Goal: Task Accomplishment & Management: Complete application form

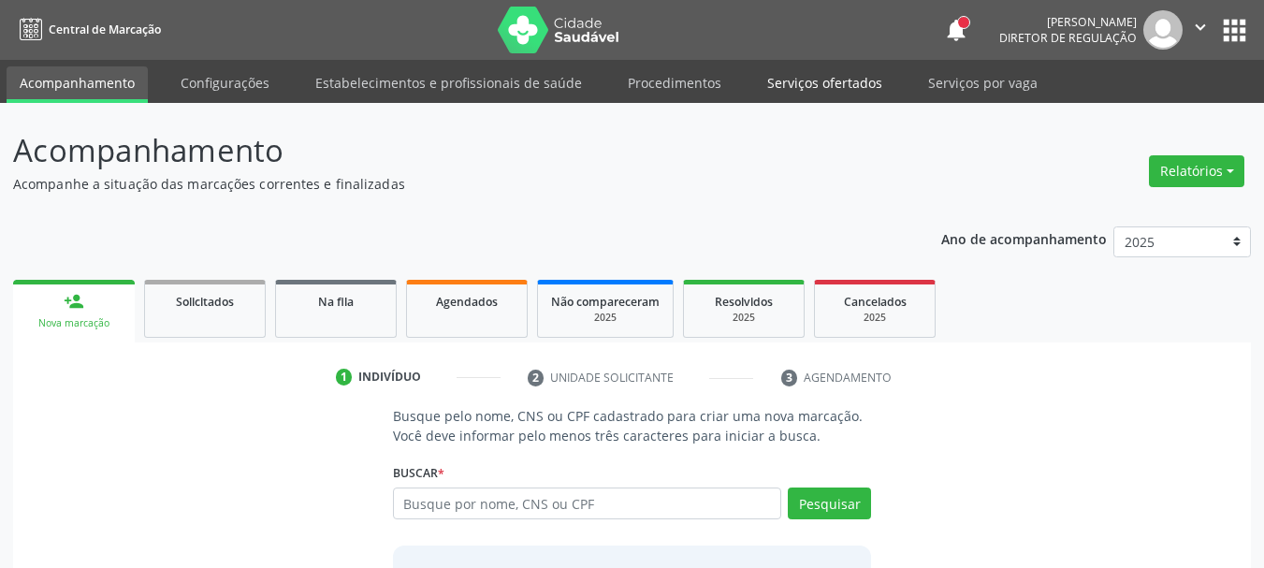
click at [846, 89] on link "Serviços ofertados" at bounding box center [824, 82] width 141 height 33
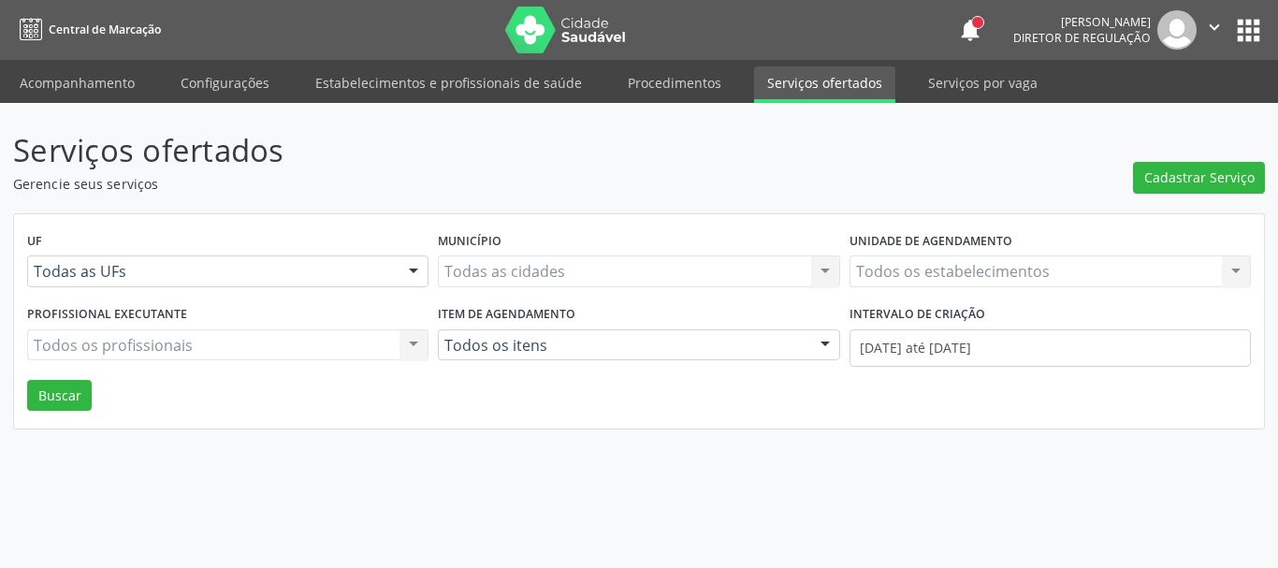
click at [820, 85] on link "Serviços ofertados" at bounding box center [824, 84] width 141 height 36
click at [930, 275] on div "Todos os estabelecimentos Todos os estabelecimentos Nenhum resultado encontrado…" at bounding box center [1049, 271] width 401 height 32
click at [936, 266] on div "Todos os estabelecimentos Todos os estabelecimentos Nenhum resultado encontrado…" at bounding box center [1049, 271] width 401 height 32
click at [936, 265] on div "Todos os estabelecimentos Todos os estabelecimentos Nenhum resultado encontrado…" at bounding box center [1049, 271] width 401 height 32
click at [936, 264] on div "Todos os estabelecimentos Todos os estabelecimentos Nenhum resultado encontrado…" at bounding box center [1049, 271] width 401 height 32
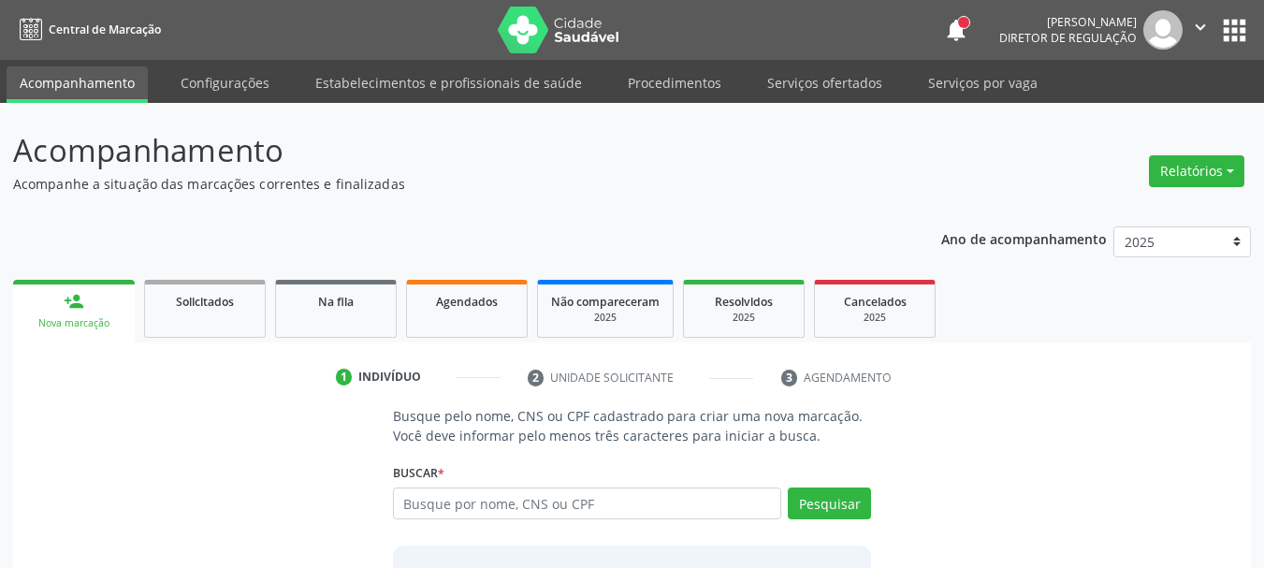
drag, startPoint x: 805, startPoint y: 85, endPoint x: 744, endPoint y: 264, distance: 188.7
click at [805, 84] on link "Serviços ofertados" at bounding box center [824, 82] width 141 height 33
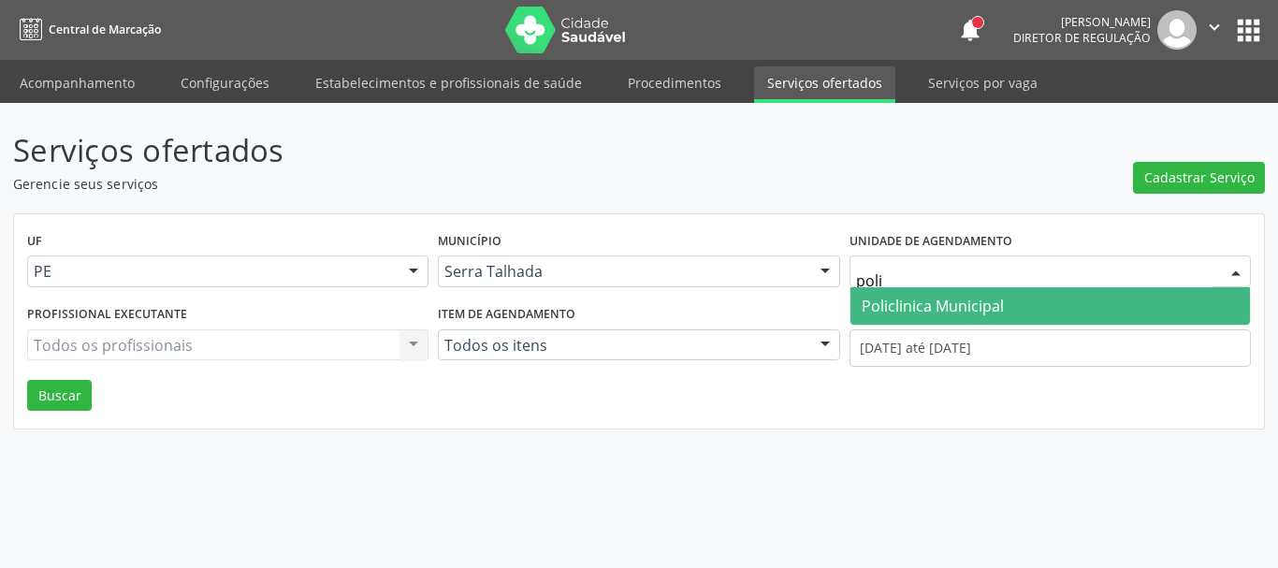
type input "polic"
click at [869, 306] on span "Policlinica Municipal" at bounding box center [932, 306] width 142 height 21
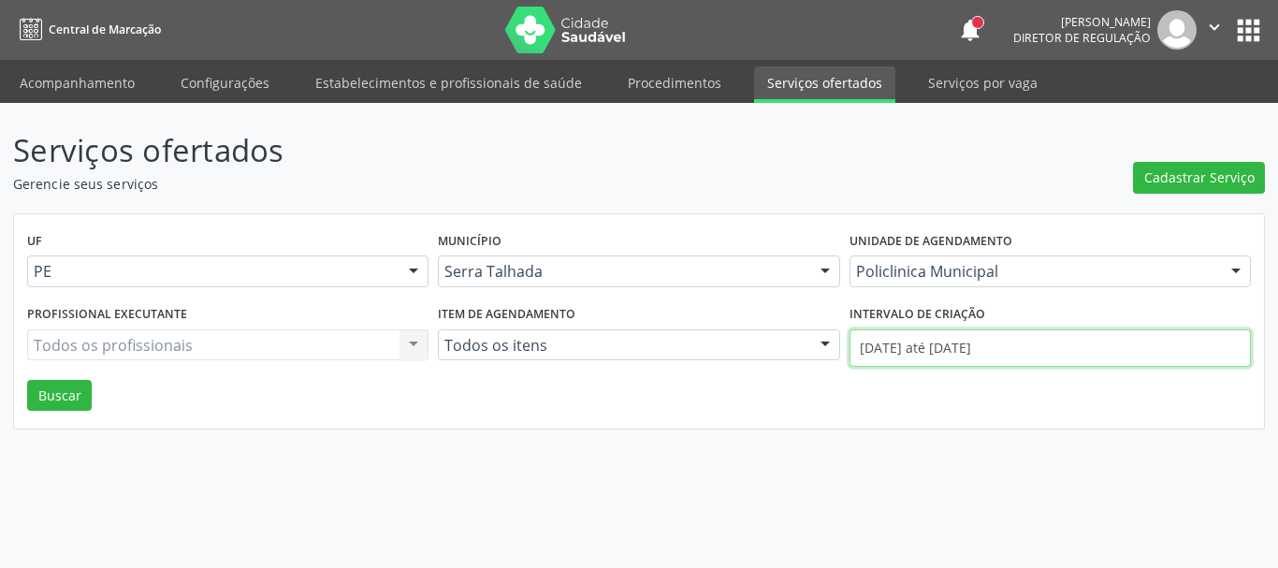
click at [873, 352] on input "01/10/2025 até 06/10/2025" at bounding box center [1049, 347] width 401 height 37
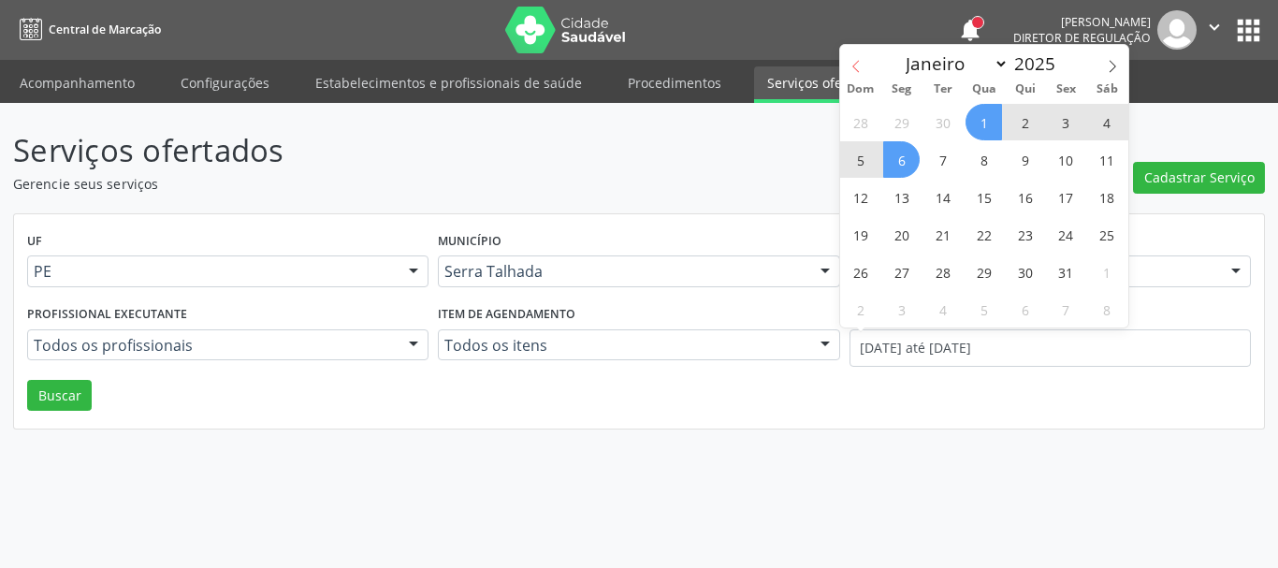
click at [849, 62] on icon at bounding box center [855, 66] width 13 height 13
select select "8"
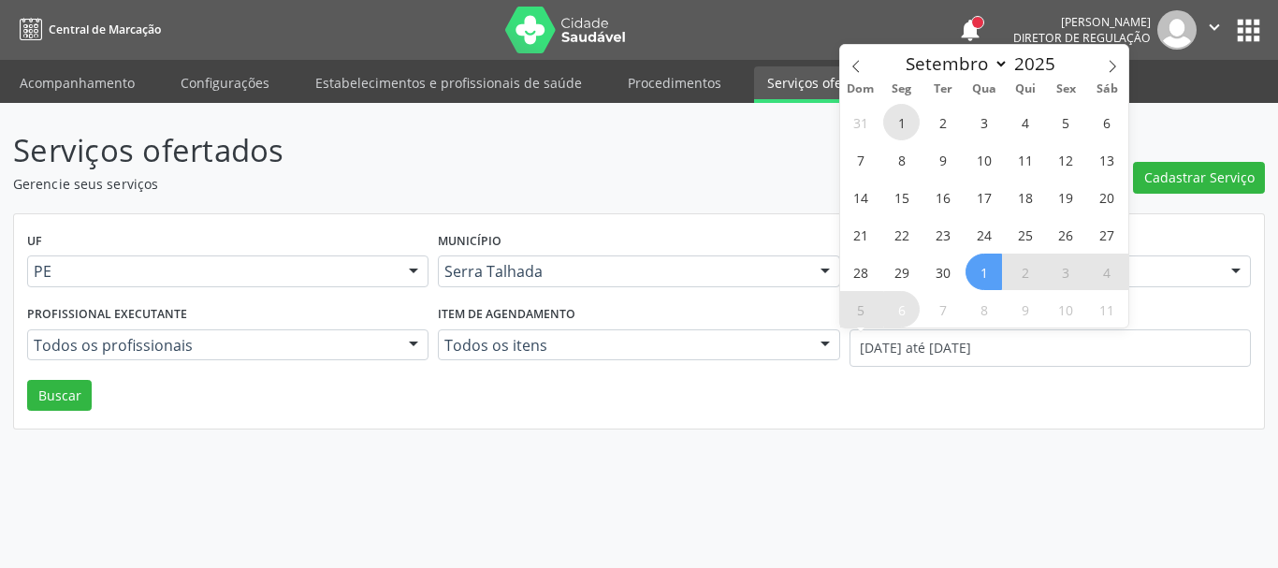
click at [912, 127] on span "1" at bounding box center [901, 122] width 36 height 36
type input "01/09/2025"
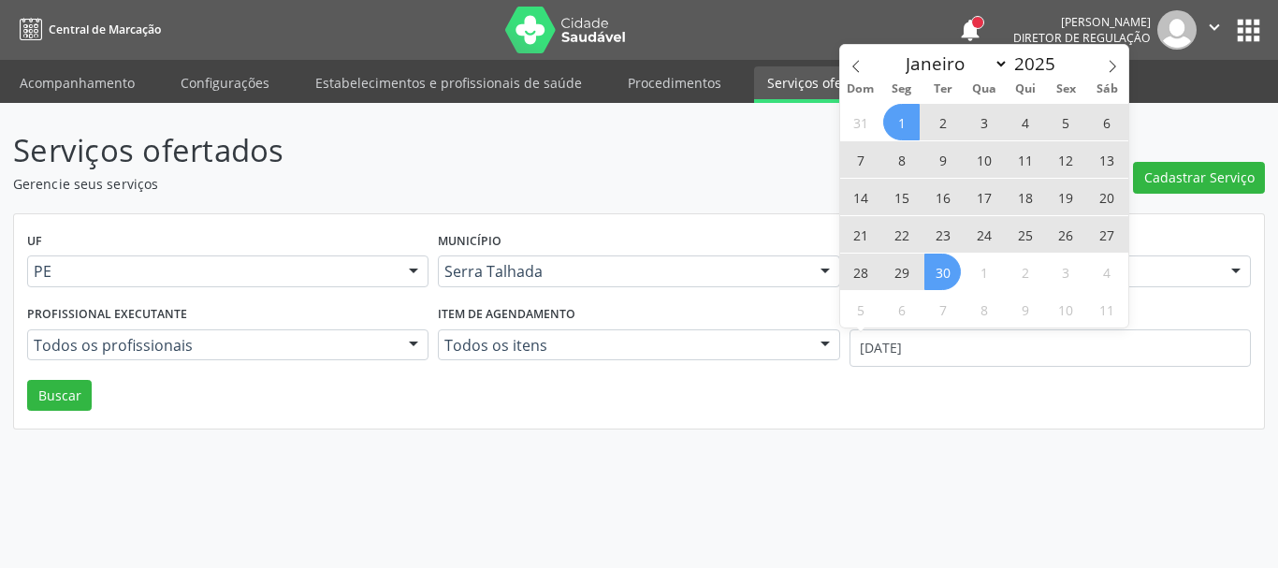
click at [938, 260] on span "30" at bounding box center [942, 271] width 36 height 36
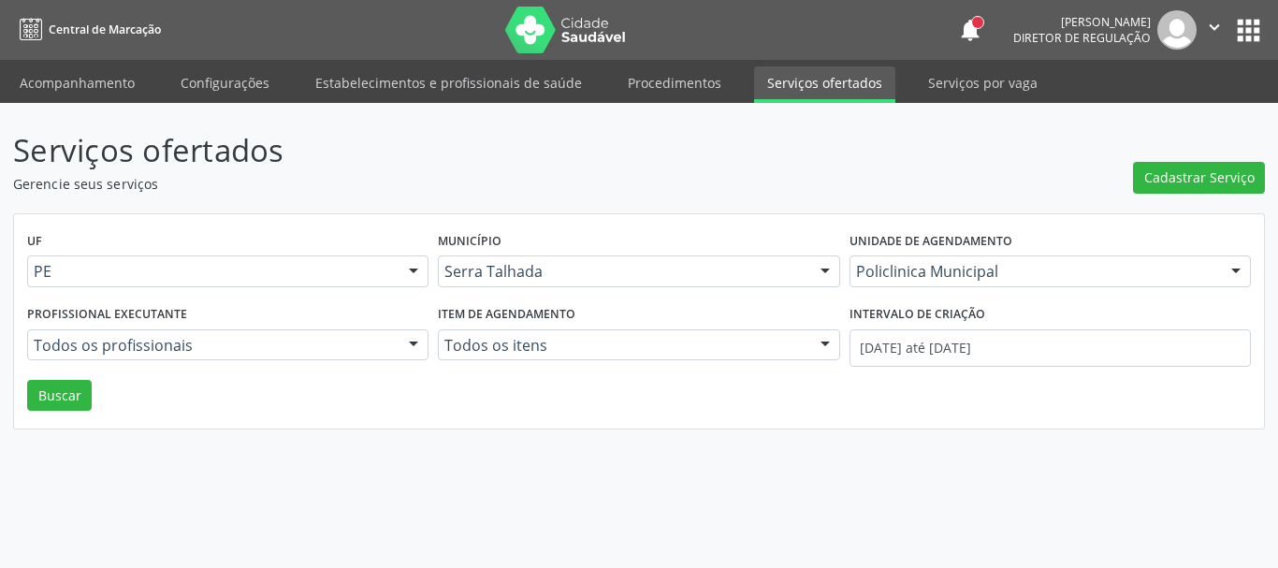
click at [24, 388] on div "UF PE PE Nenhum resultado encontrado para: " " Não há nenhuma opção para ser ex…" at bounding box center [639, 321] width 1250 height 215
click at [70, 355] on div "Todos os profissionais" at bounding box center [227, 345] width 401 height 32
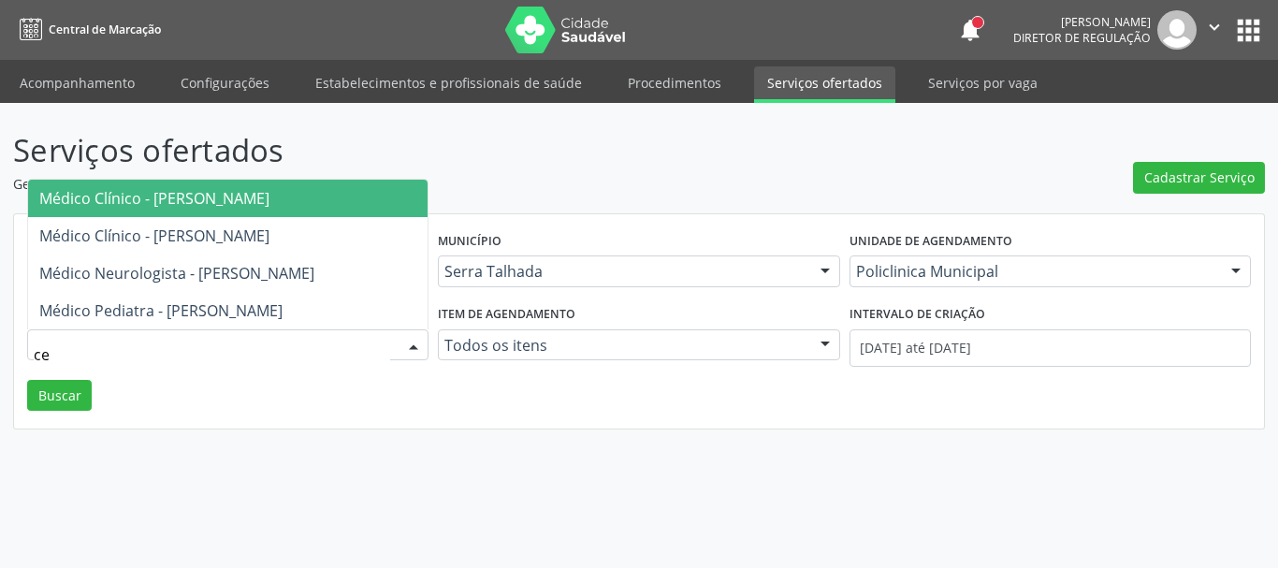
type input "cec"
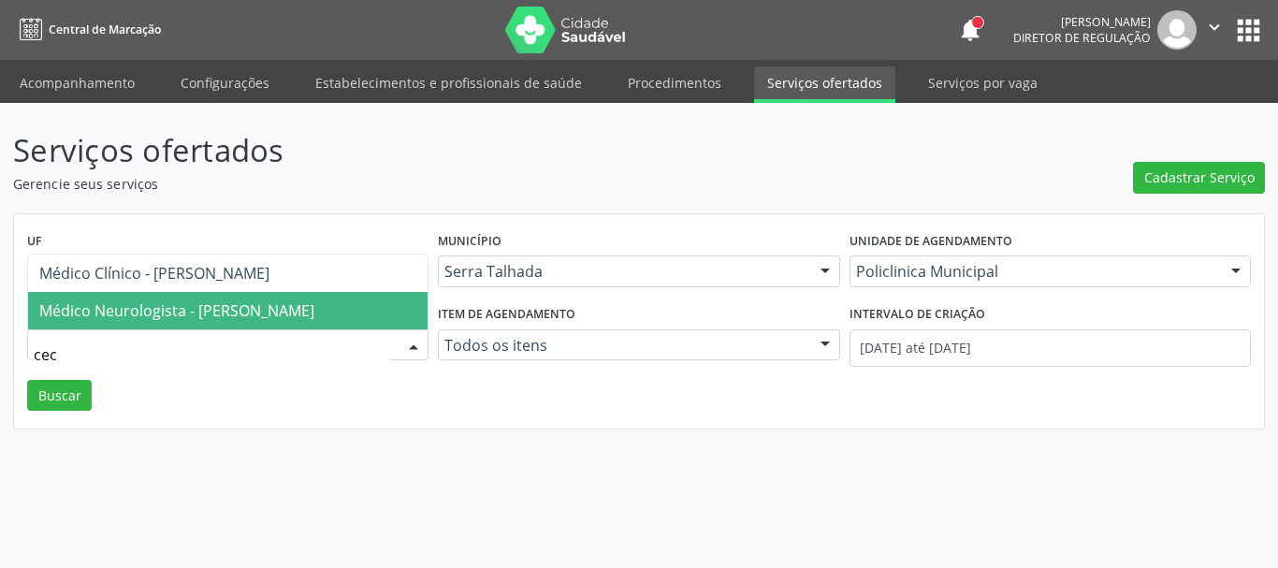
click at [229, 300] on span "Médico Neurologista - Cecilia Fernandes Antas Florentino" at bounding box center [176, 310] width 275 height 21
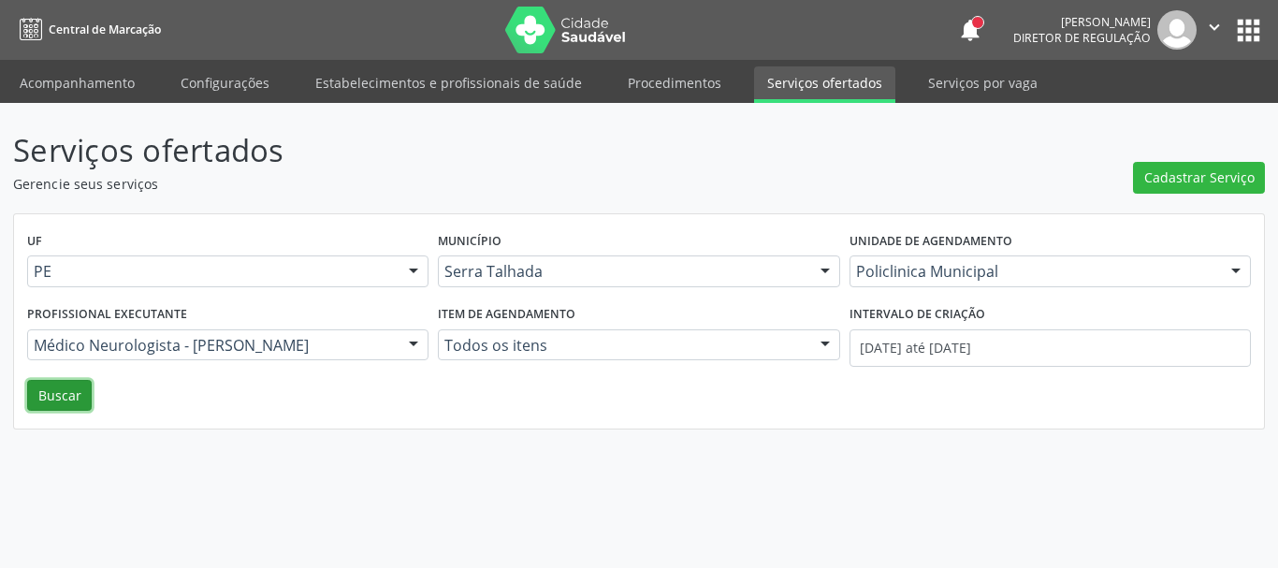
click at [78, 397] on button "Buscar" at bounding box center [59, 396] width 65 height 32
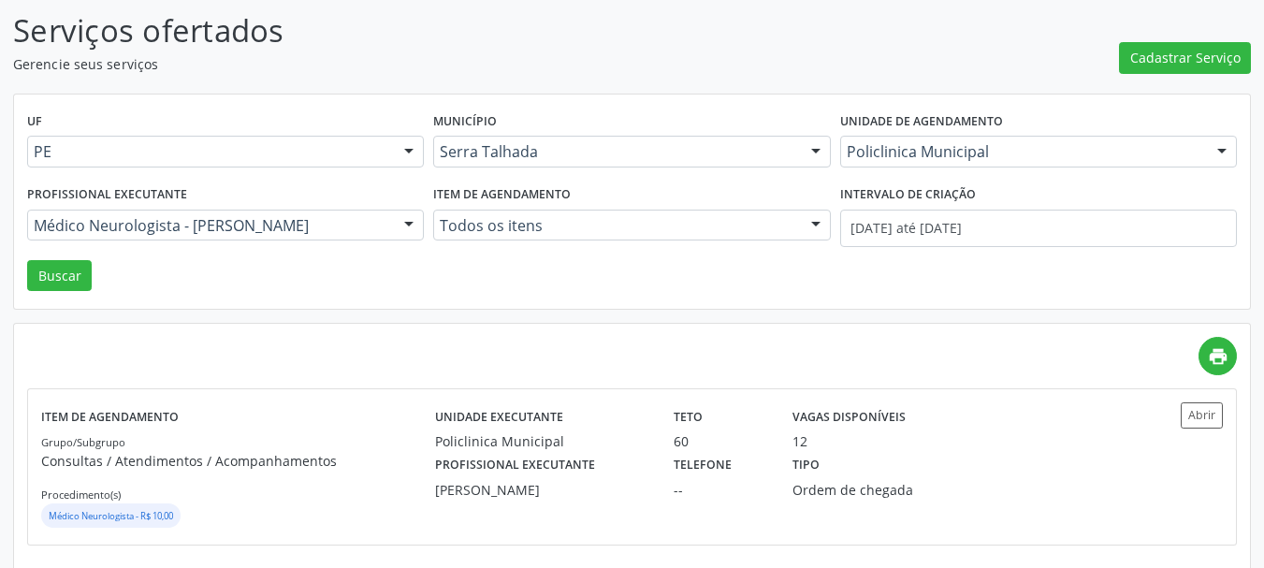
scroll to position [137, 0]
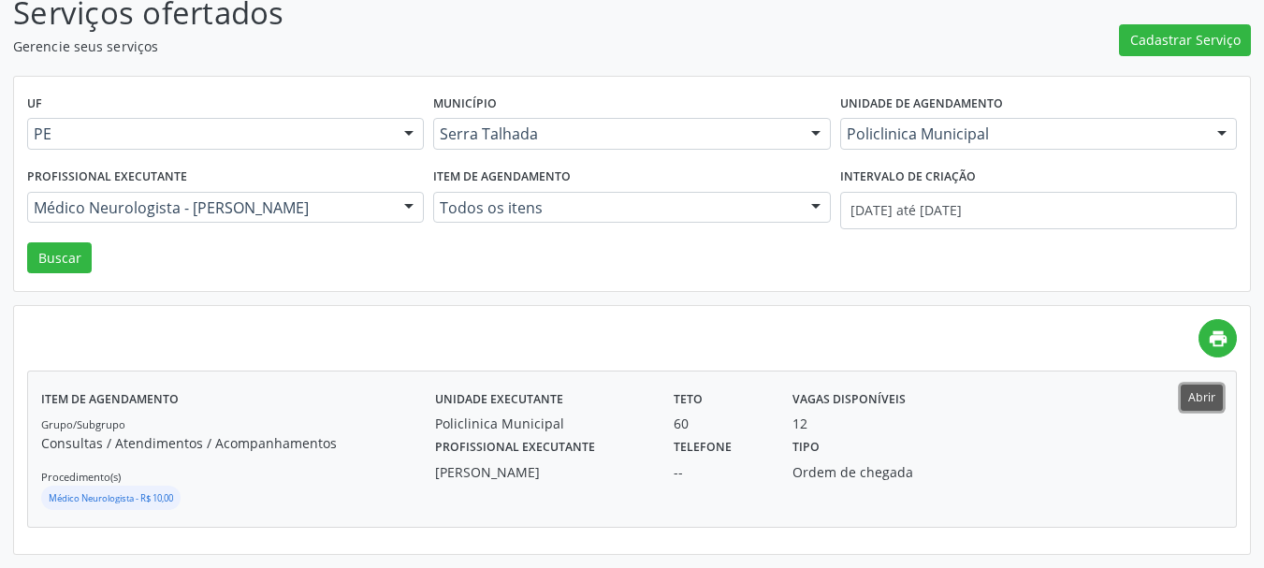
click at [1208, 399] on button "Abrir" at bounding box center [1201, 396] width 42 height 25
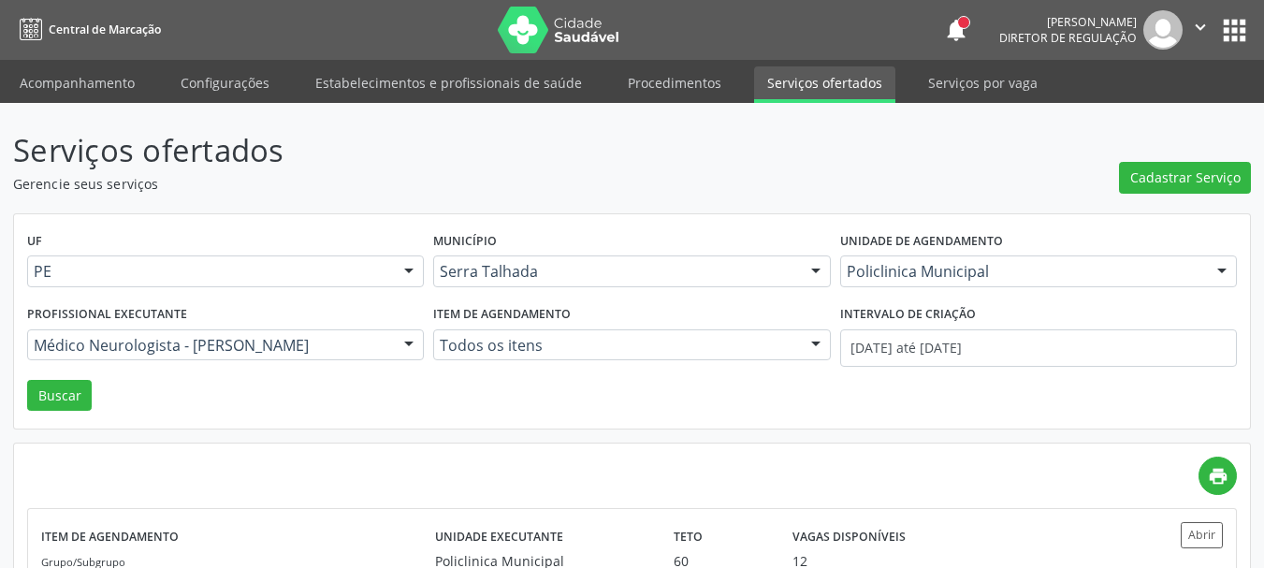
click at [1237, 23] on button "apps" at bounding box center [1234, 30] width 33 height 33
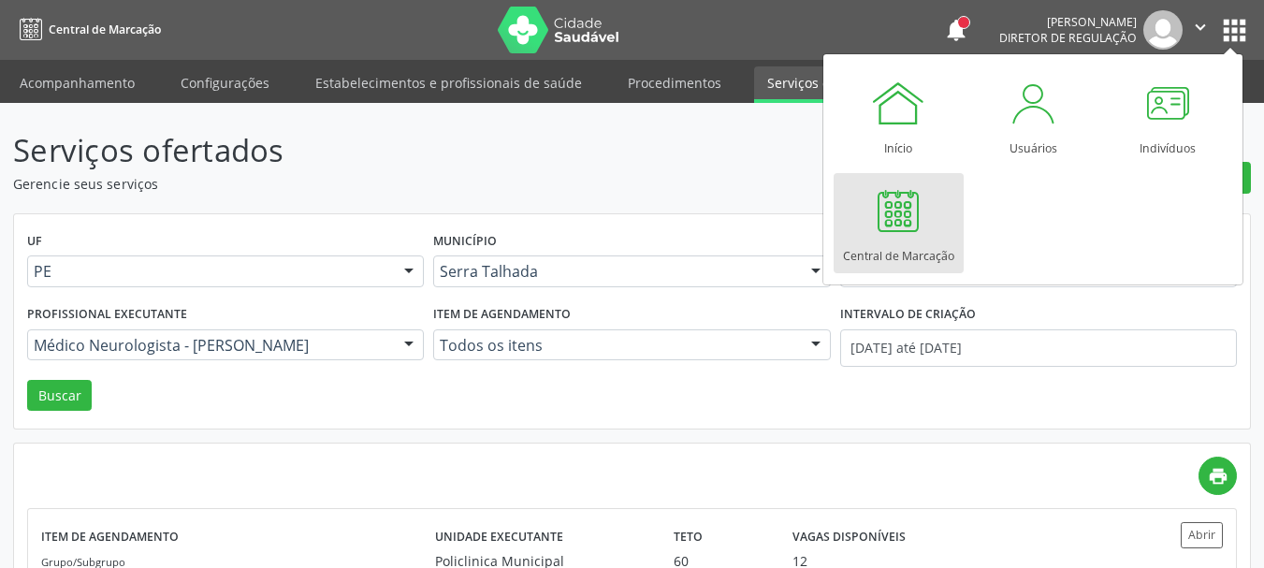
click at [861, 195] on link "Central de Marcação" at bounding box center [898, 223] width 130 height 100
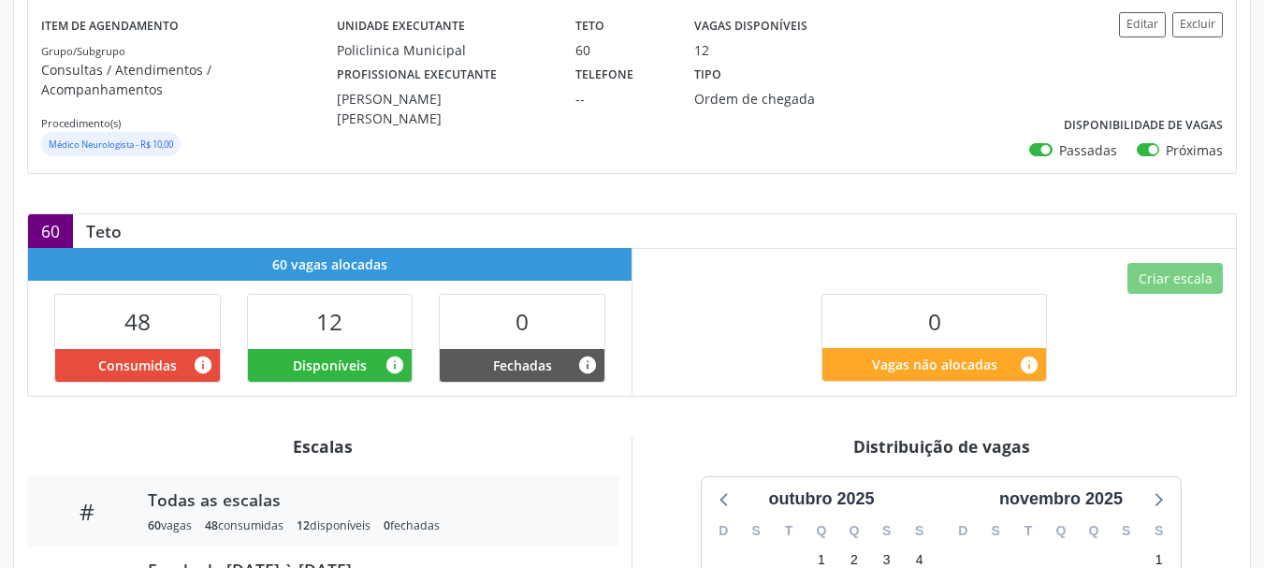
scroll to position [468, 0]
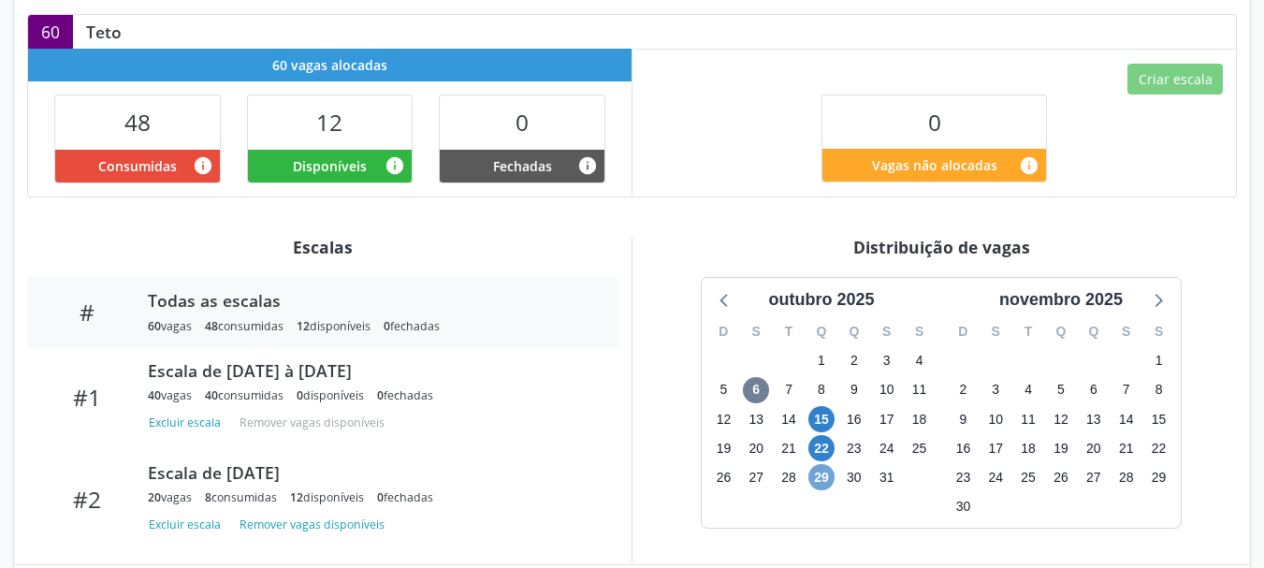
click at [827, 464] on span "29" at bounding box center [821, 477] width 26 height 26
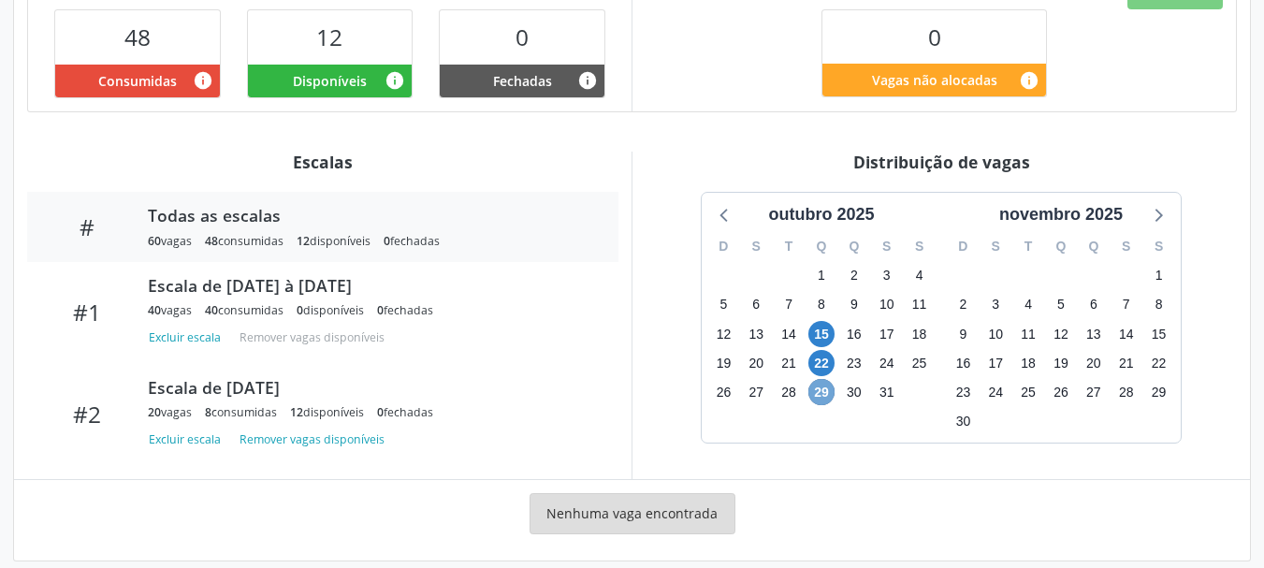
click at [817, 379] on span "29" at bounding box center [821, 392] width 26 height 26
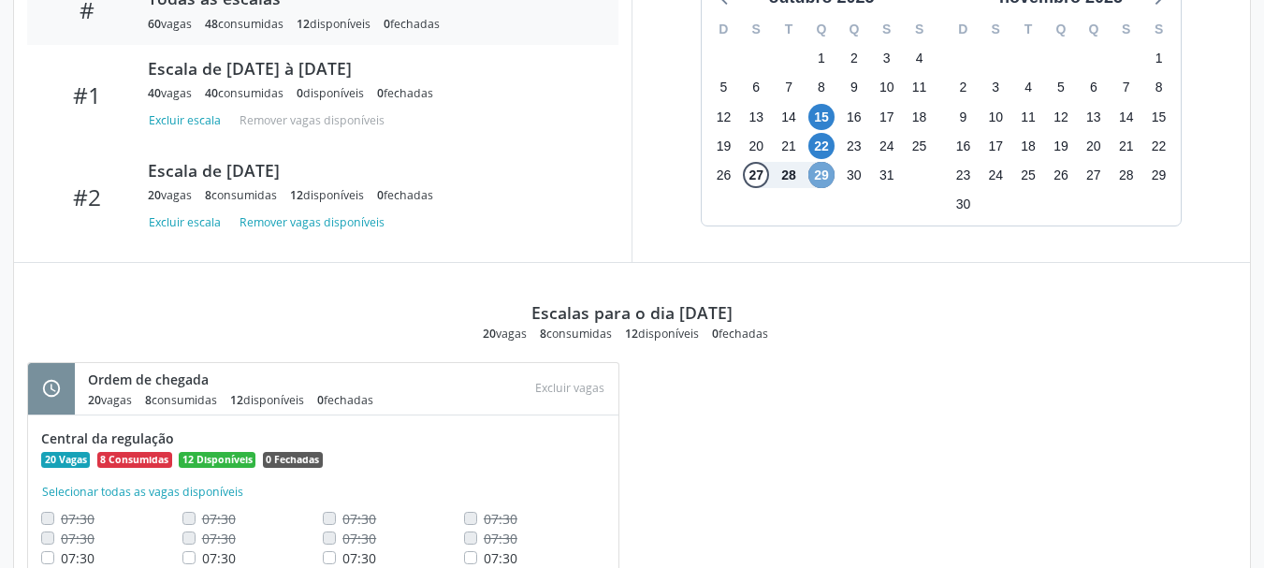
scroll to position [863, 0]
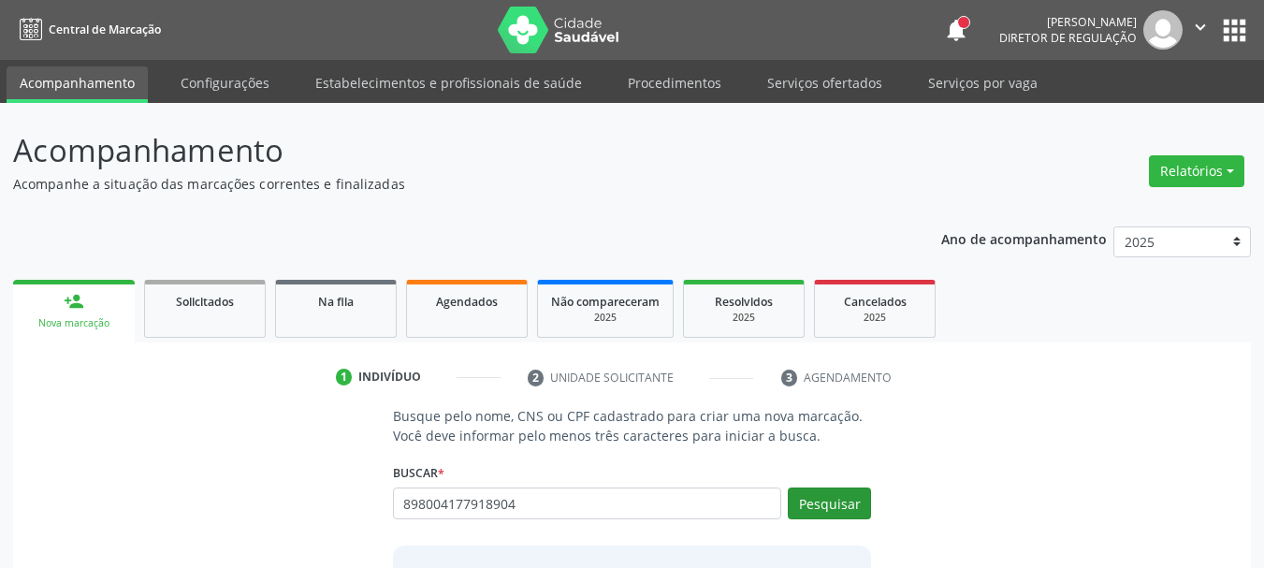
type input "898004177918904"
click at [847, 494] on button "Pesquisar" at bounding box center [829, 503] width 83 height 32
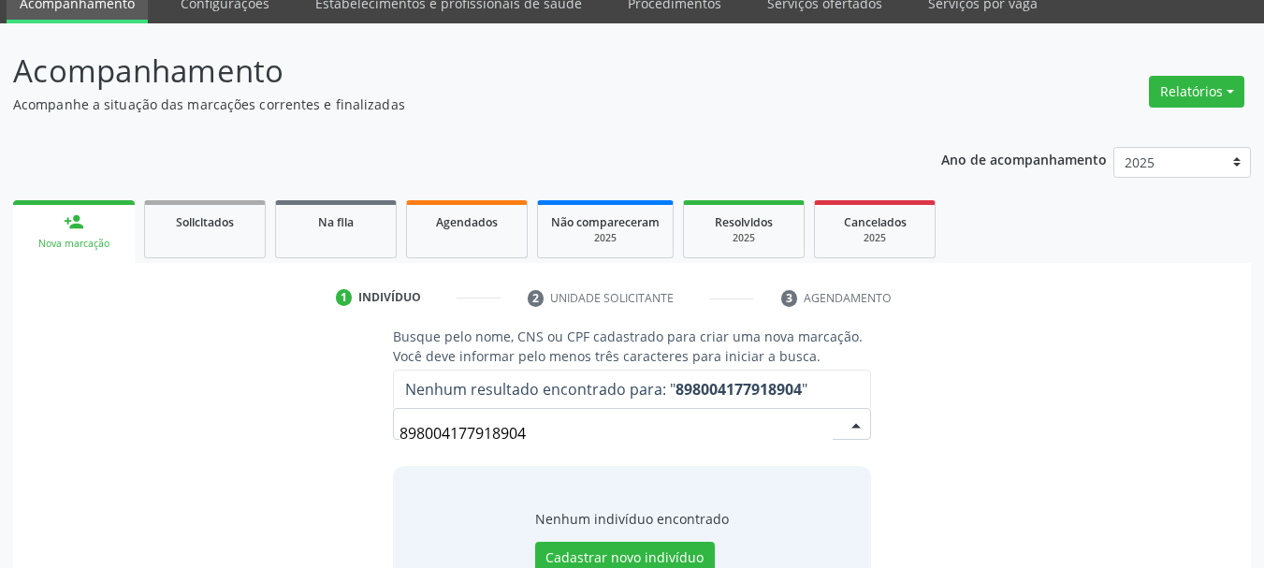
scroll to position [153, 0]
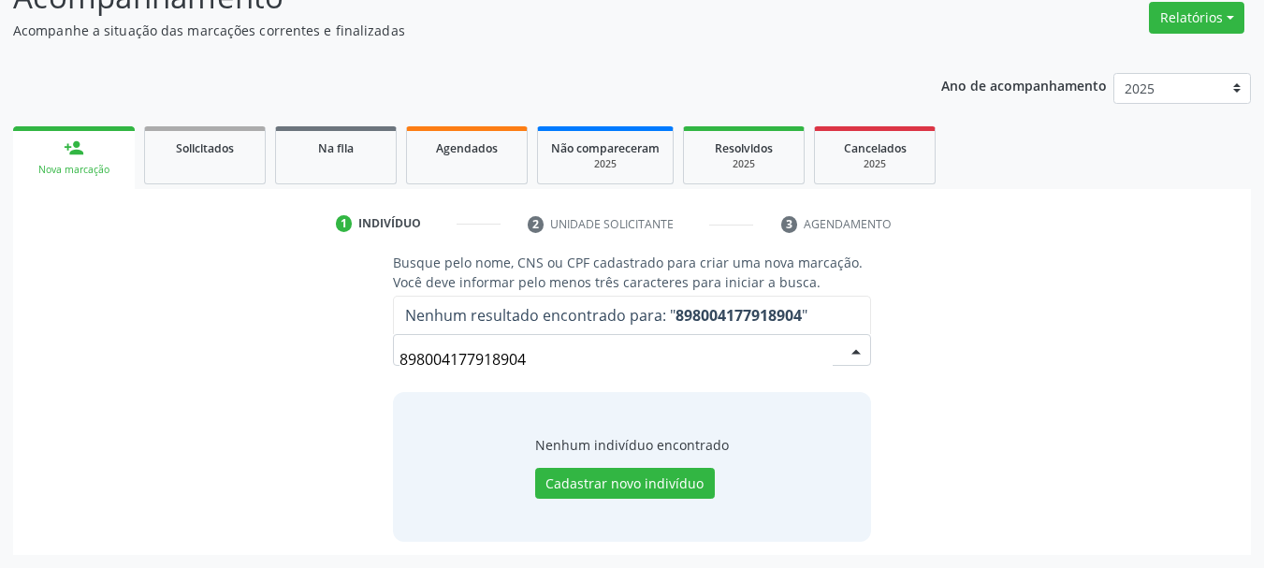
drag, startPoint x: 537, startPoint y: 354, endPoint x: 113, endPoint y: 346, distance: 423.7
click at [113, 344] on div "Busque pelo nome, CNS ou CPF cadastrado para criar uma nova marcação. Você deve…" at bounding box center [631, 397] width 1211 height 288
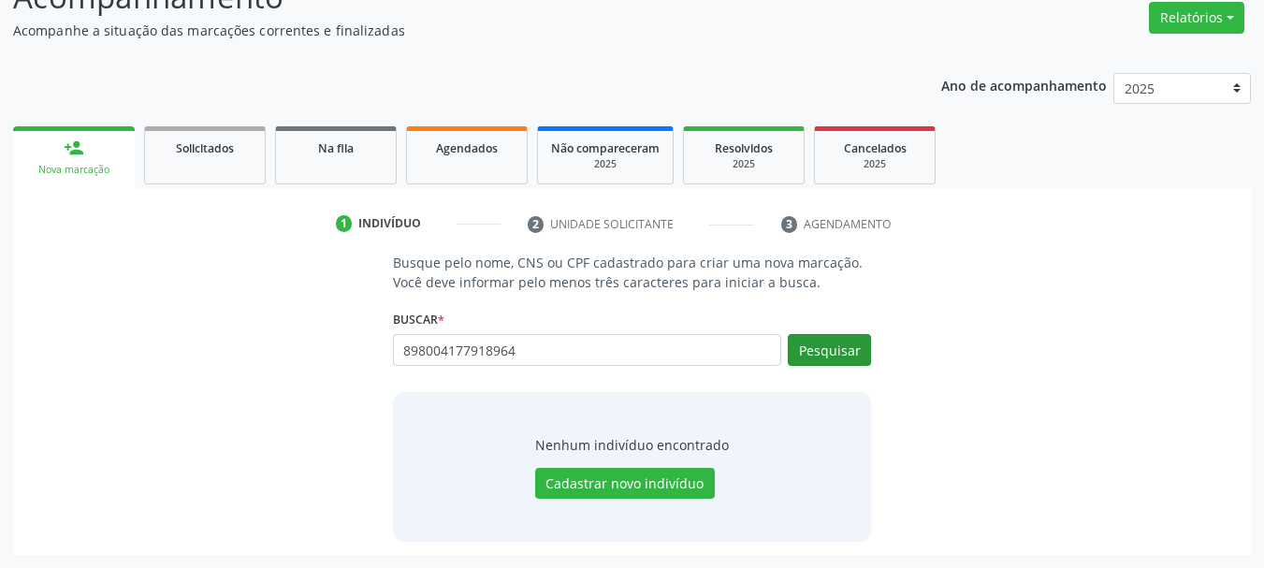
type input "898004177918964"
click at [820, 341] on button "Pesquisar" at bounding box center [829, 350] width 83 height 32
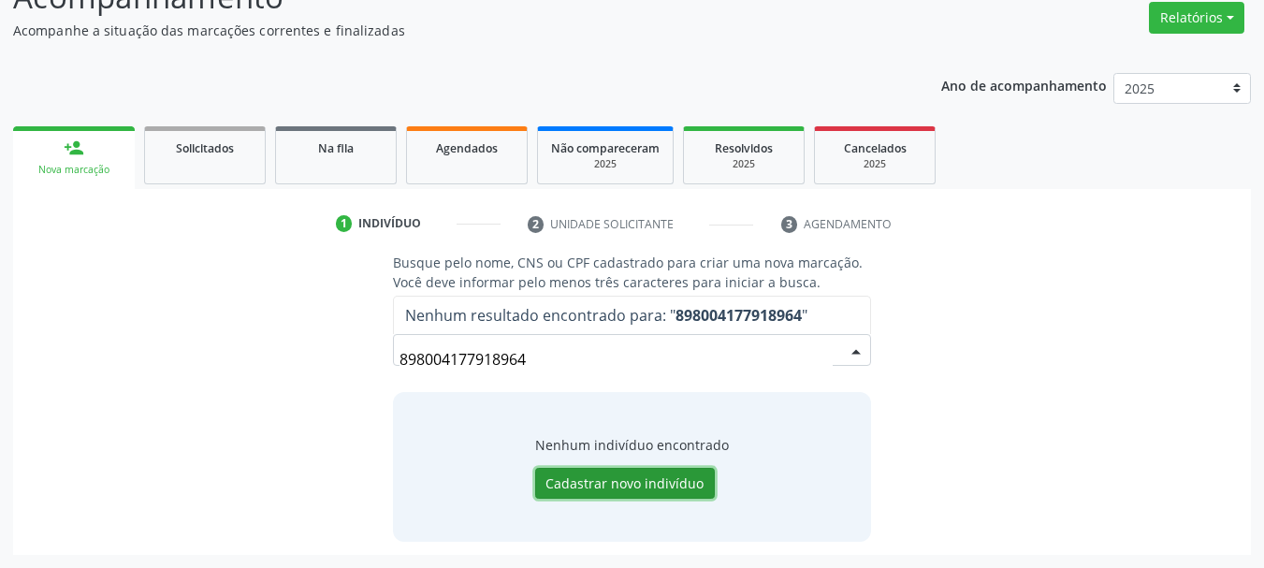
click at [612, 484] on button "Cadastrar novo indivíduo" at bounding box center [625, 484] width 180 height 32
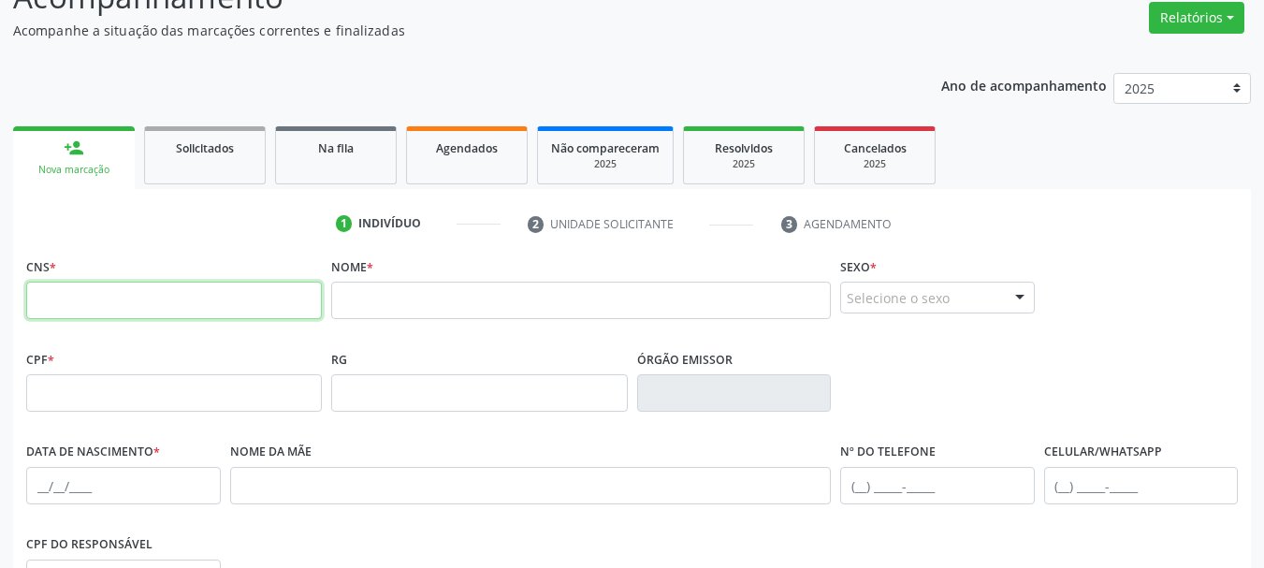
paste input "105 892"
type input "105 892"
drag, startPoint x: 143, startPoint y: 317, endPoint x: 0, endPoint y: 325, distance: 143.3
click at [0, 325] on div "Acompanhamento Acompanhe a situação das marcações correntes e finalizadas Relat…" at bounding box center [632, 404] width 1264 height 911
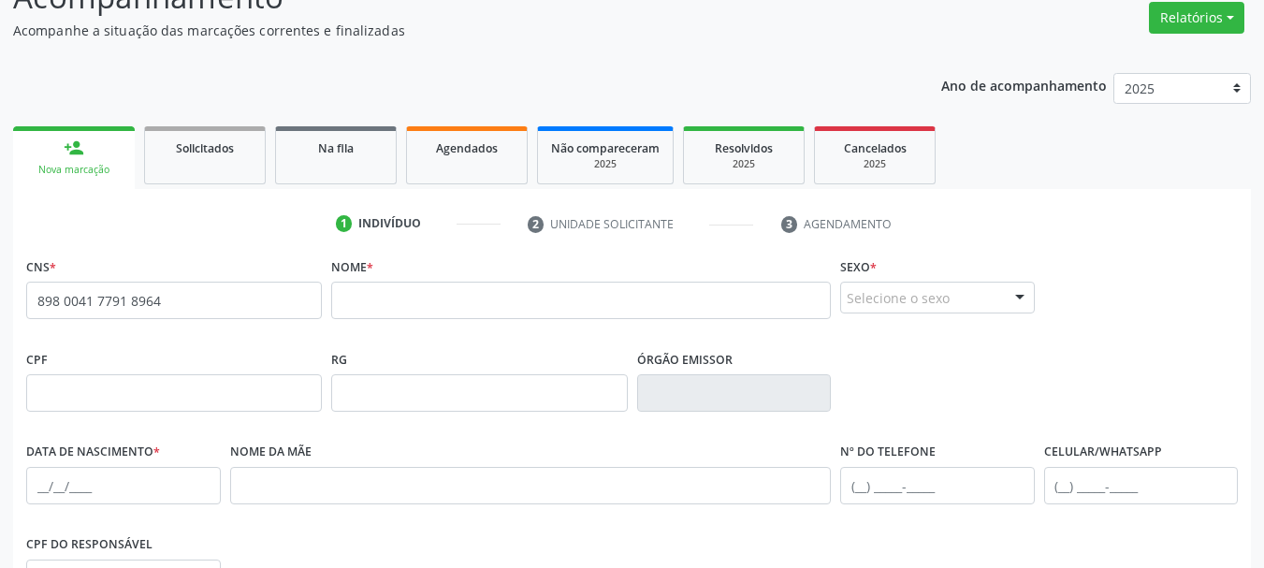
type input "898 0041 7791 8964"
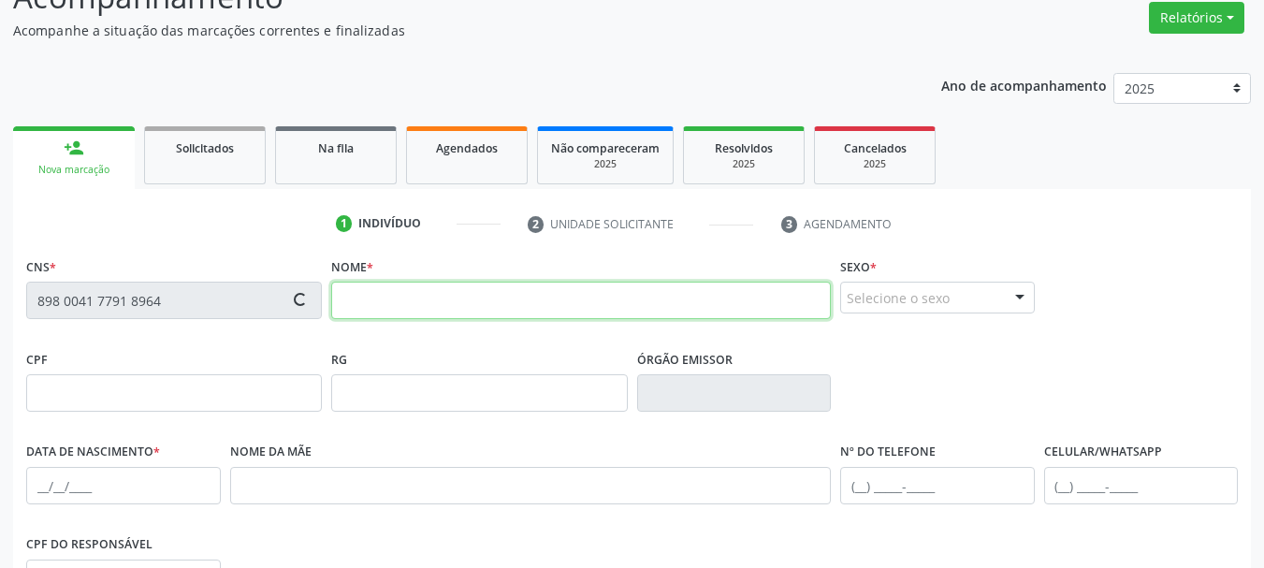
click at [467, 301] on input "text" at bounding box center [580, 300] width 499 height 37
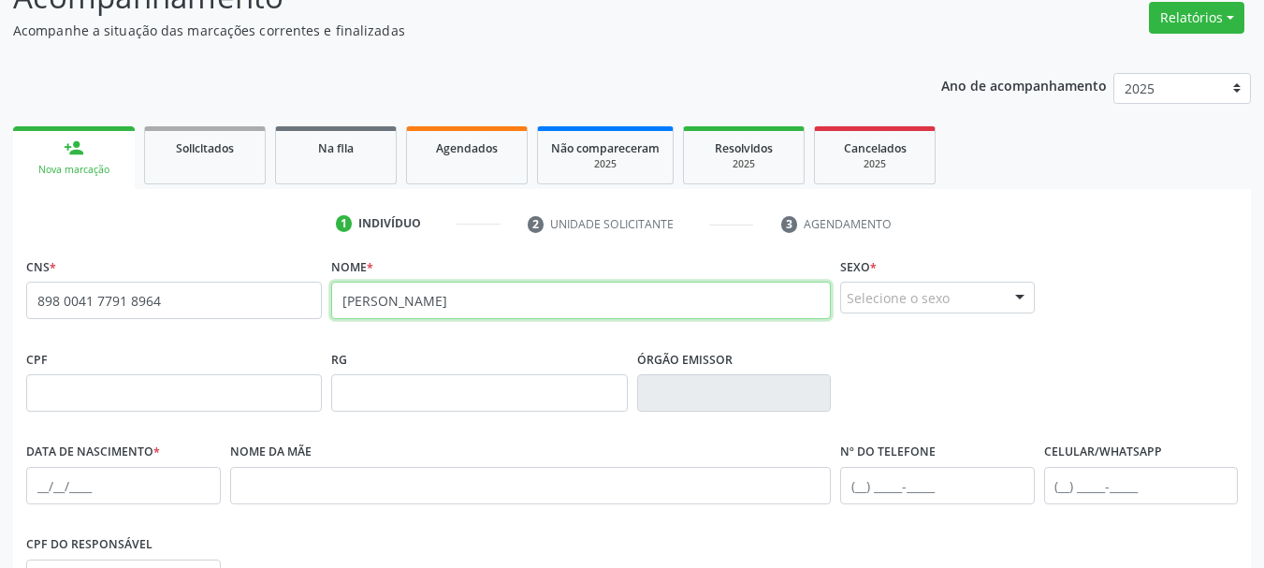
type input "Adelmo bezerra Filho"
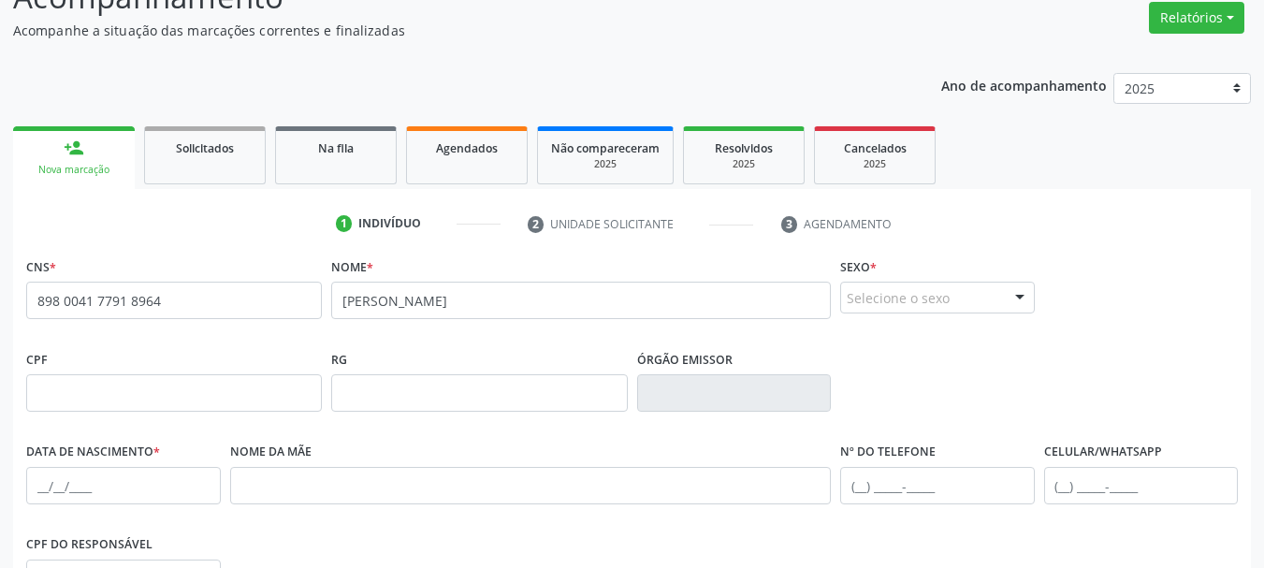
click at [959, 306] on div "Selecione o sexo" at bounding box center [937, 298] width 195 height 32
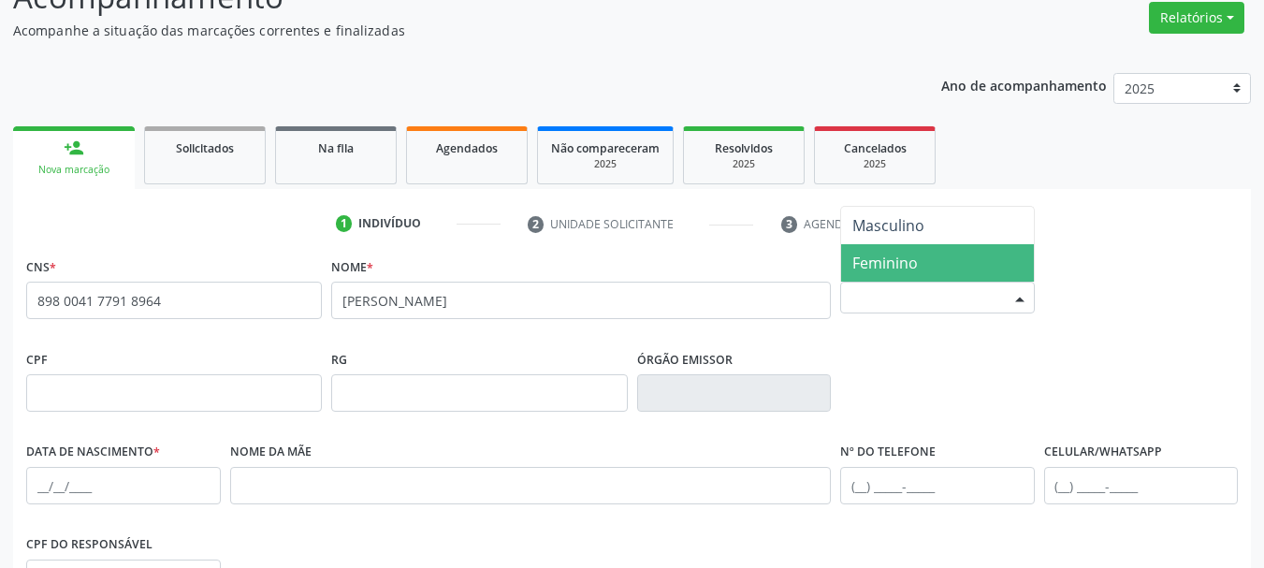
click at [940, 260] on span "Feminino" at bounding box center [937, 262] width 193 height 37
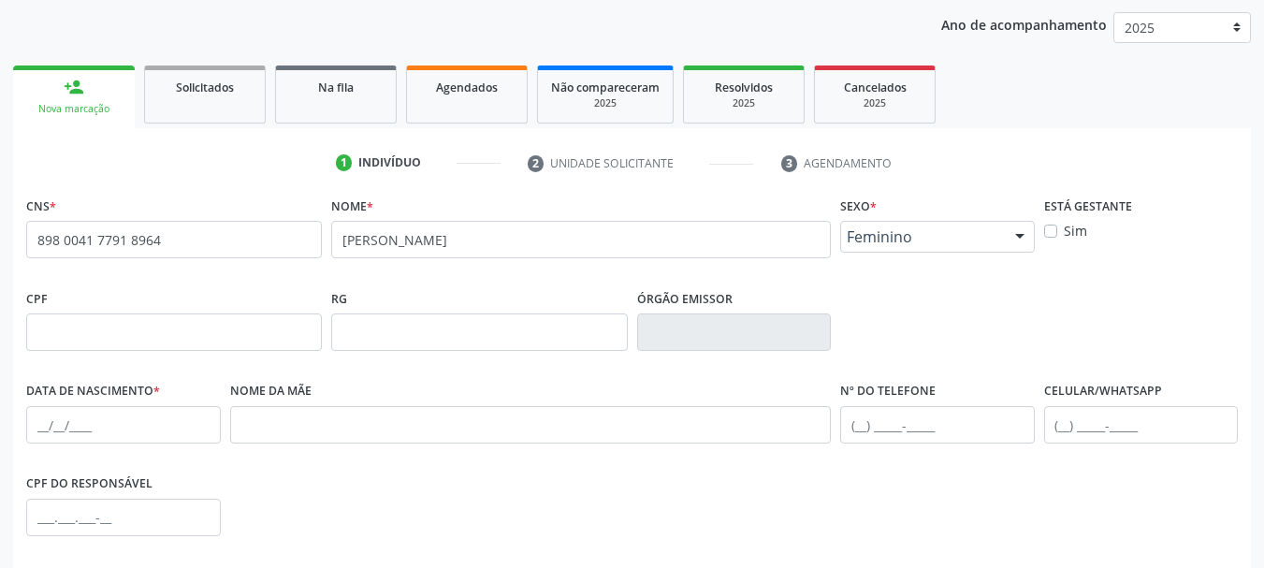
scroll to position [247, 0]
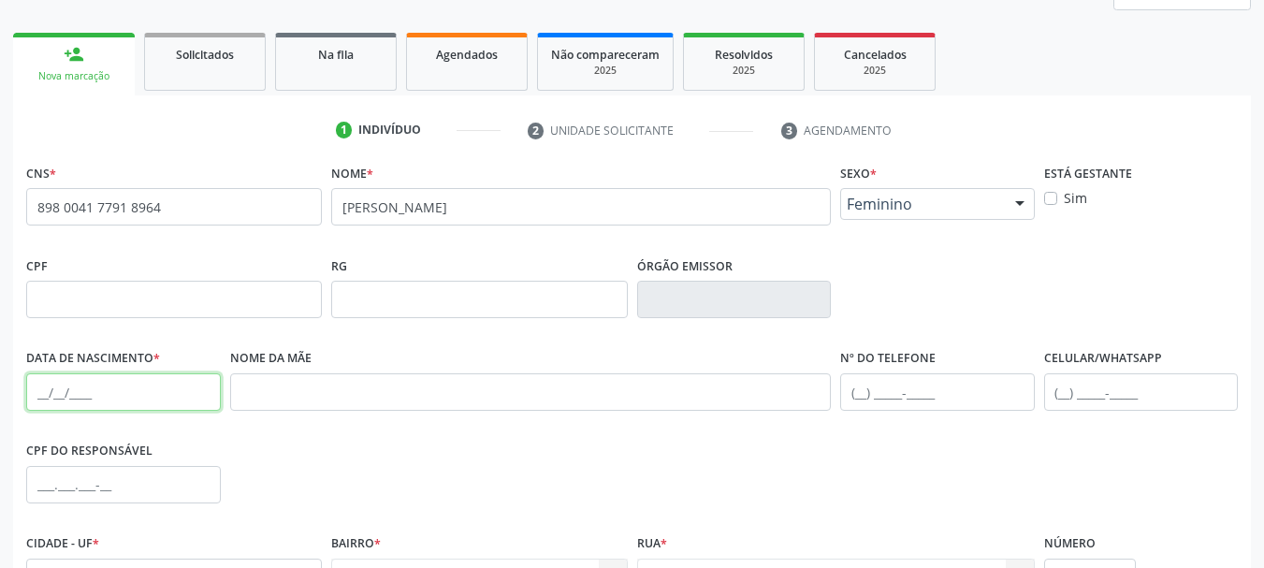
click at [47, 392] on input "text" at bounding box center [123, 391] width 195 height 37
type input "25/07/1954"
click at [412, 363] on div "Nome da mãe" at bounding box center [530, 377] width 601 height 66
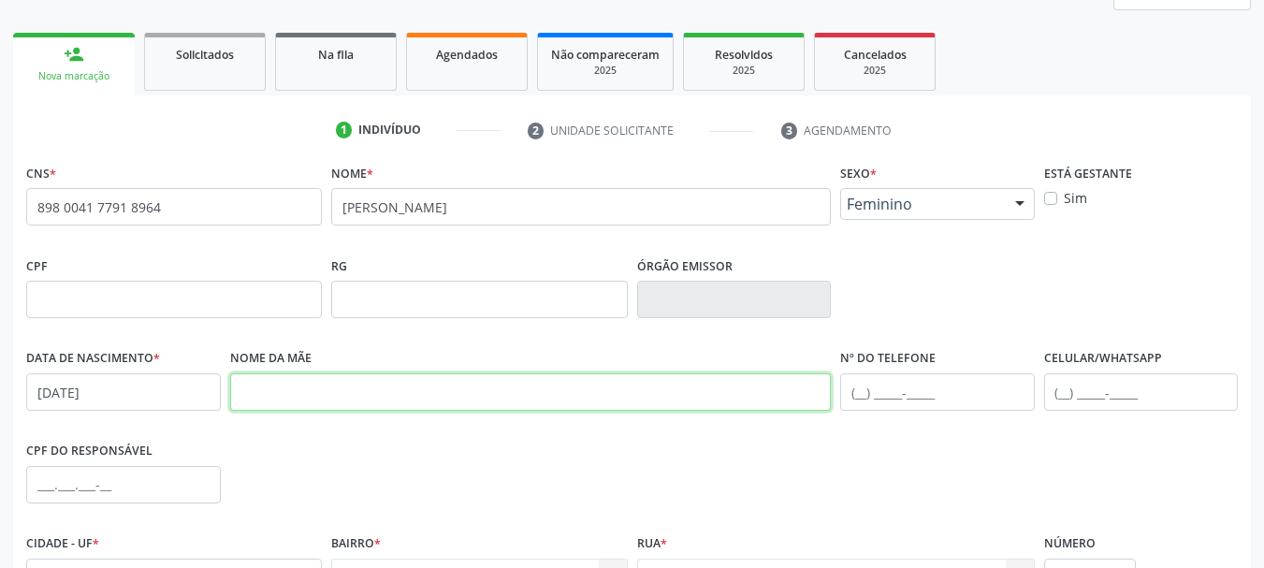
click at [400, 375] on input "text" at bounding box center [530, 391] width 601 height 37
paste input "Terezinha Bezerra Cavalcante"
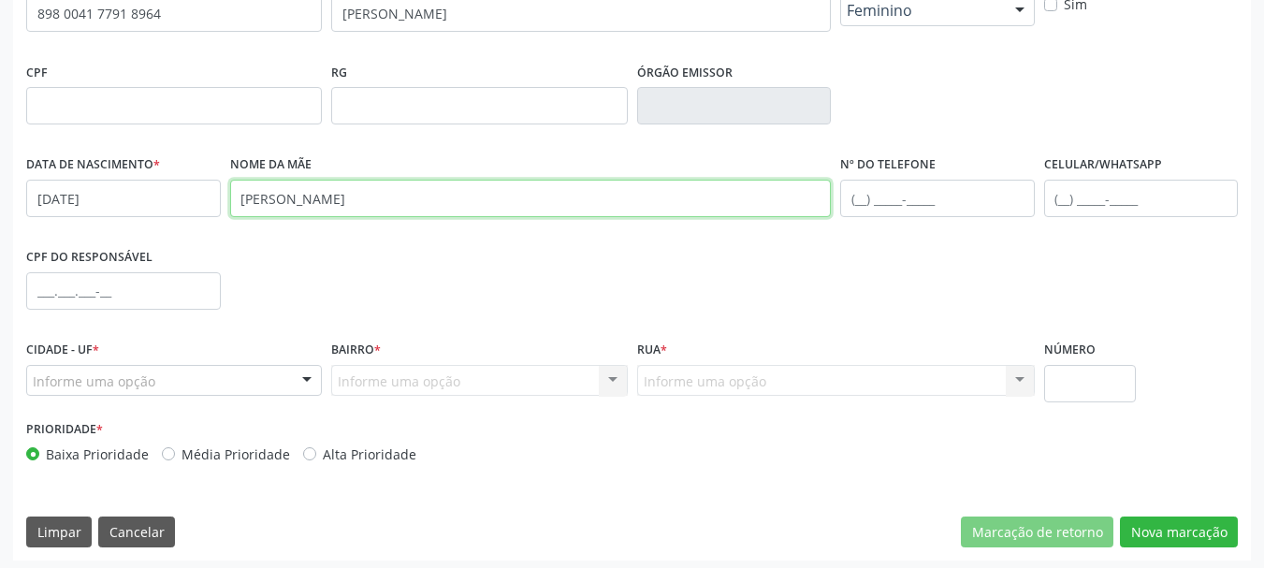
scroll to position [446, 0]
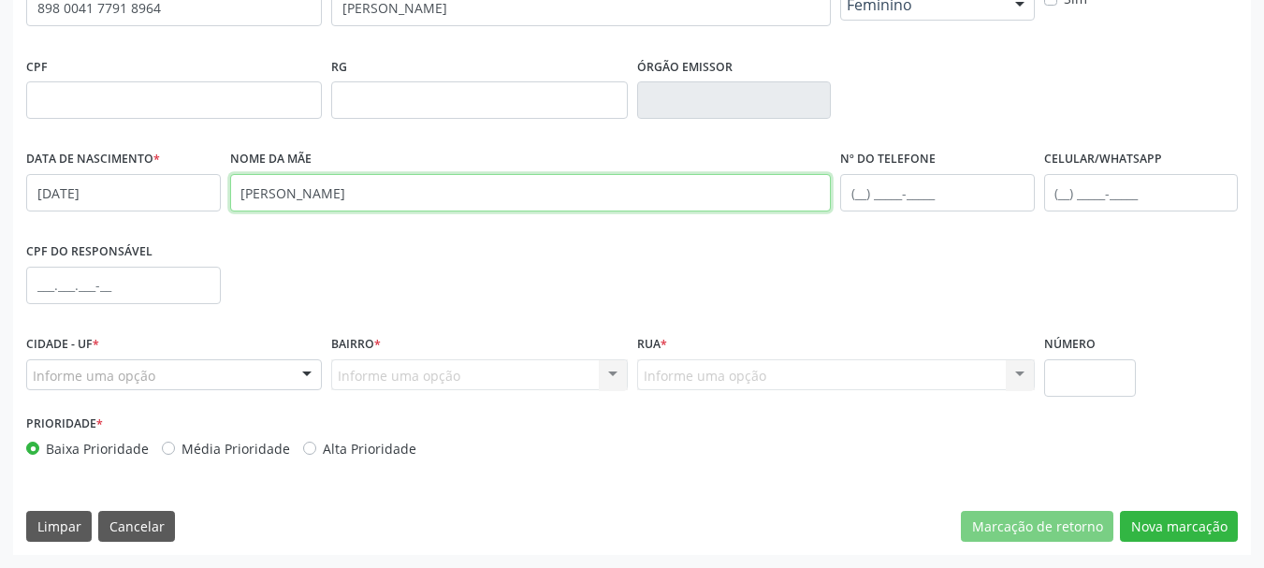
type input "Terezinha Bezerra Cavalcante"
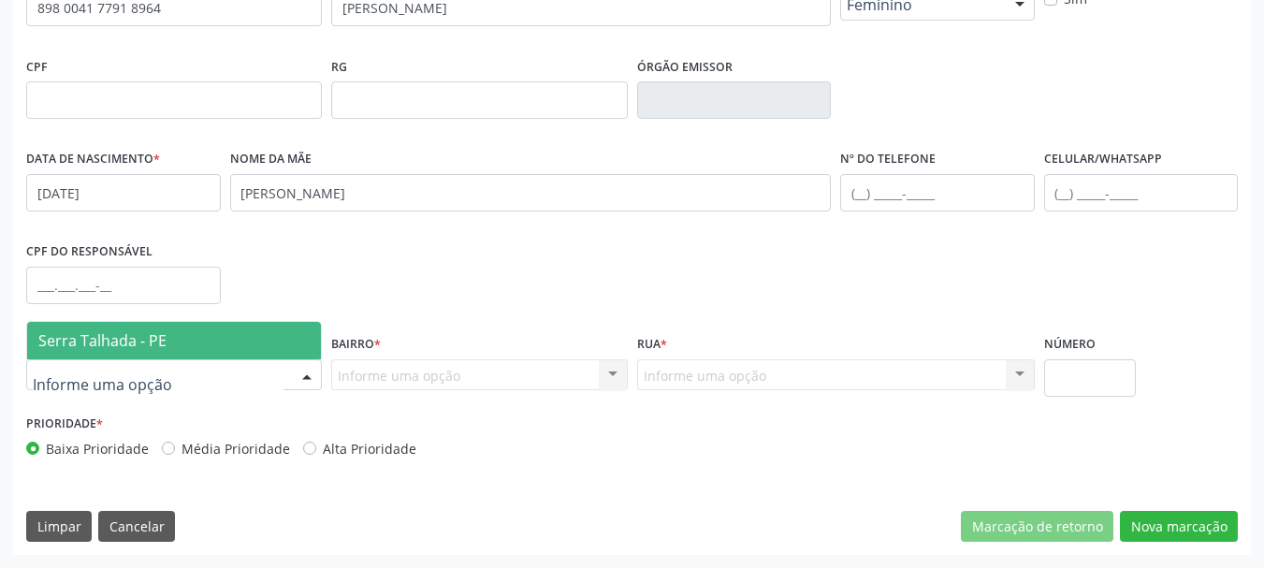
click at [253, 373] on div at bounding box center [174, 375] width 296 height 32
click at [245, 353] on span "Serra Talhada - PE" at bounding box center [174, 340] width 294 height 37
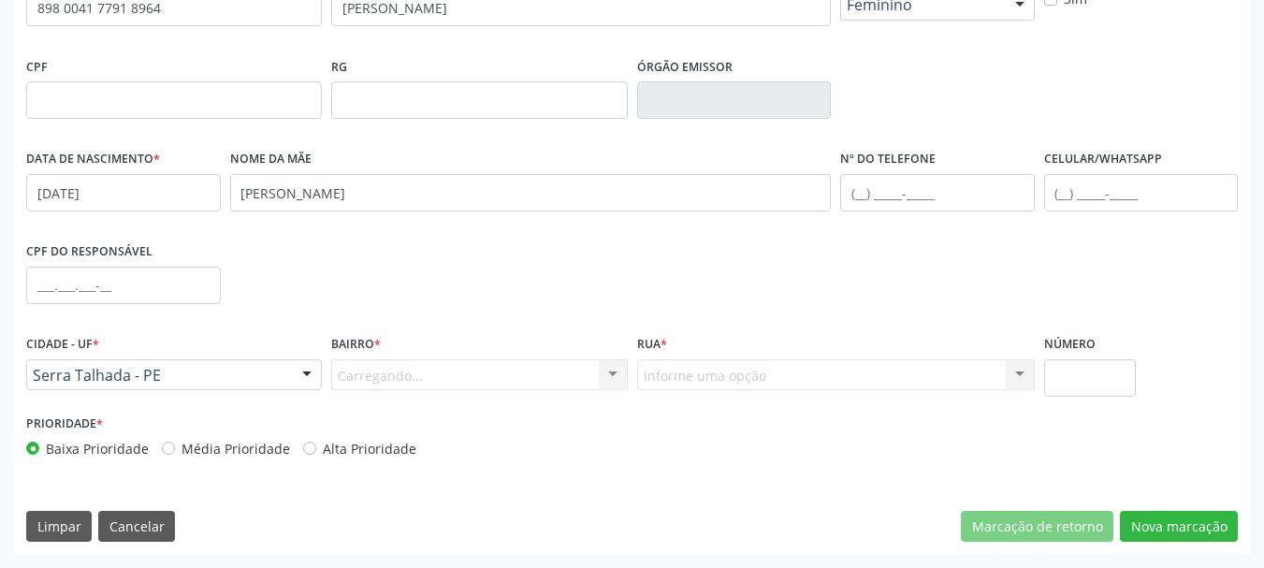
click at [429, 383] on div "Carregando... Nenhum resultado encontrado para: " " Nenhuma opção encontrada. D…" at bounding box center [479, 375] width 296 height 32
click at [434, 369] on div "Carregando... Nenhum resultado encontrado para: " " Nenhuma opção encontrada. D…" at bounding box center [479, 375] width 296 height 32
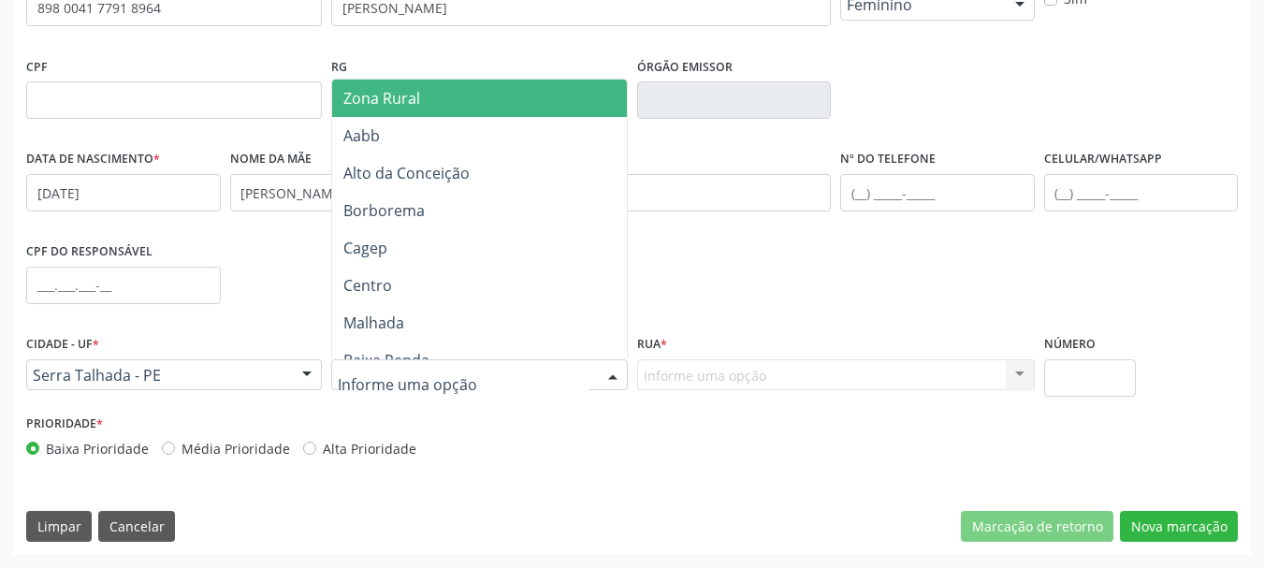
click at [600, 374] on div at bounding box center [613, 376] width 28 height 32
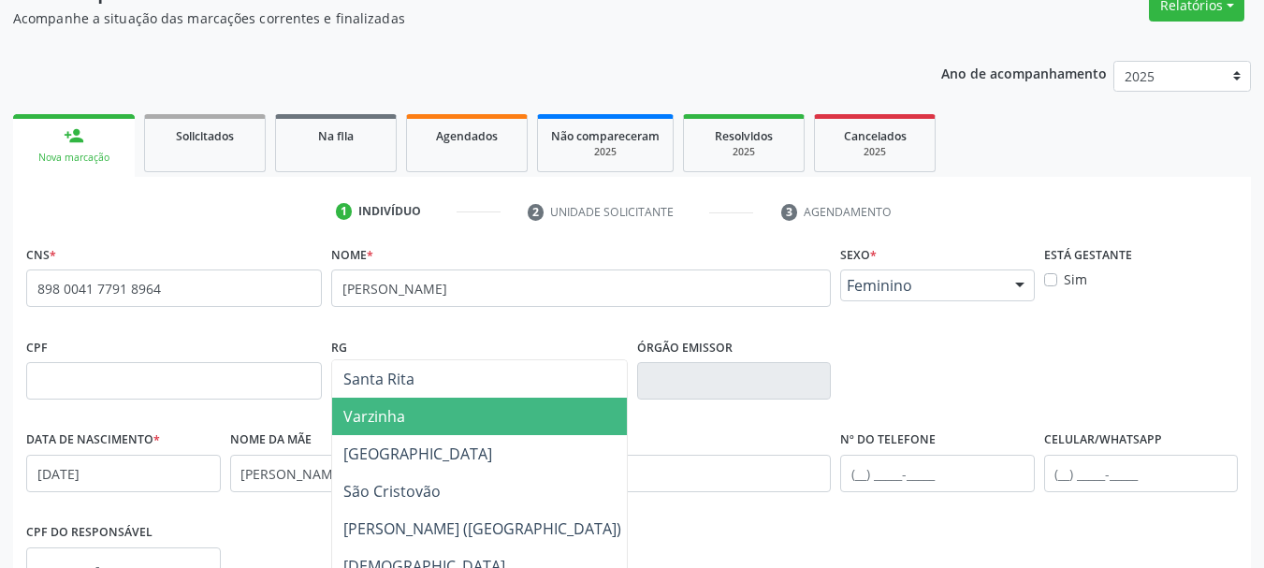
scroll to position [468, 0]
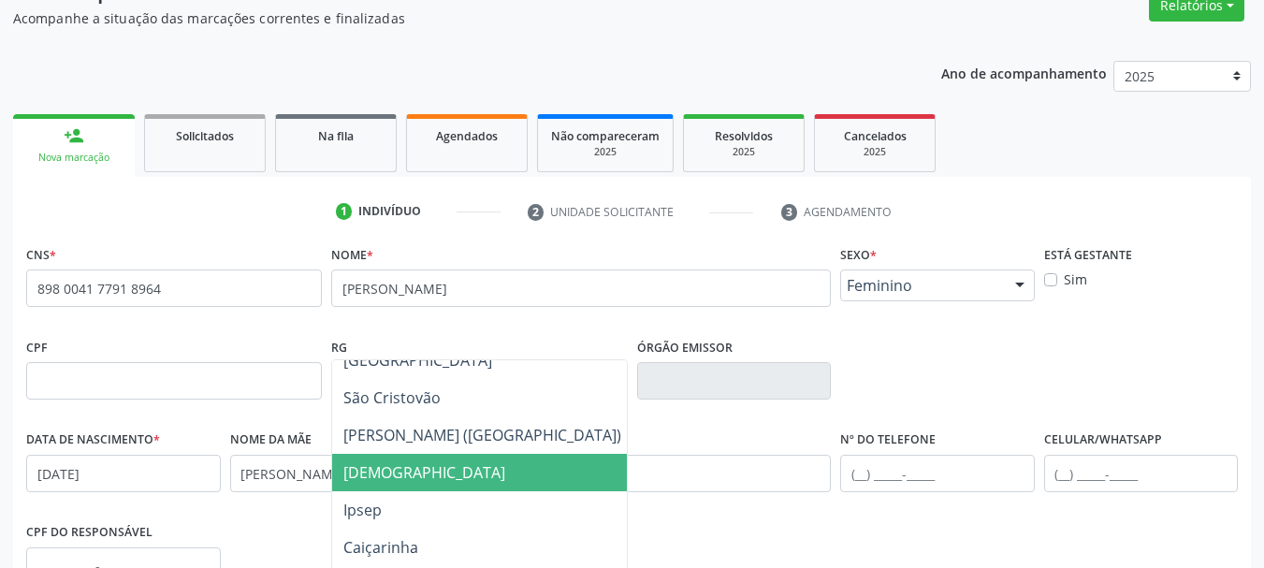
click at [522, 460] on span "Bom Jesus" at bounding box center [482, 472] width 300 height 37
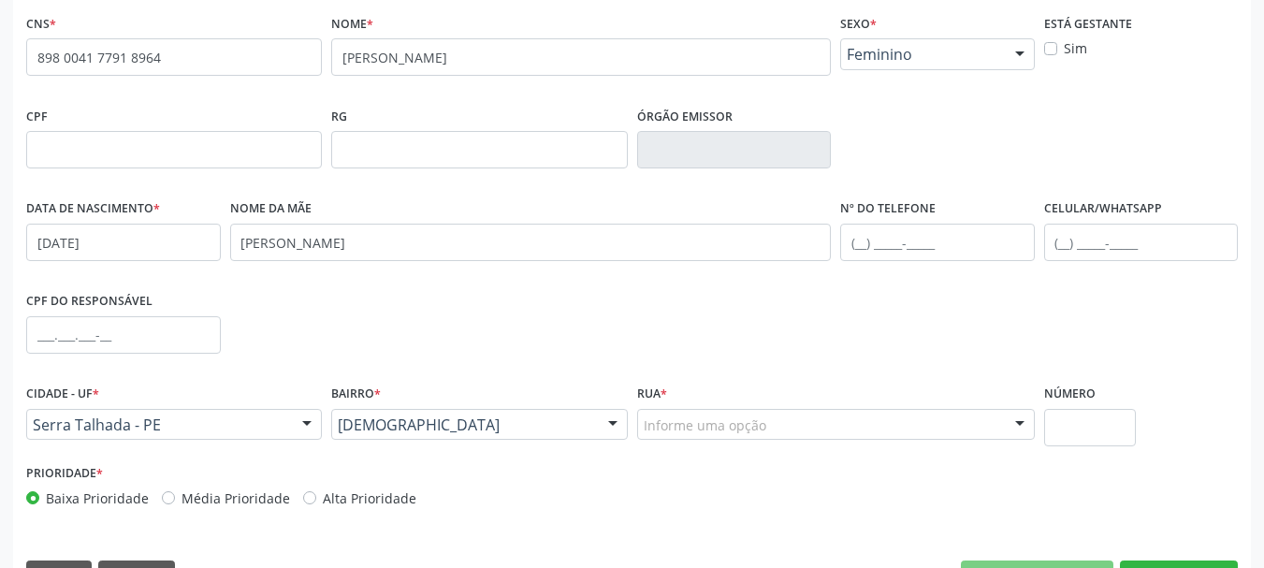
scroll to position [446, 0]
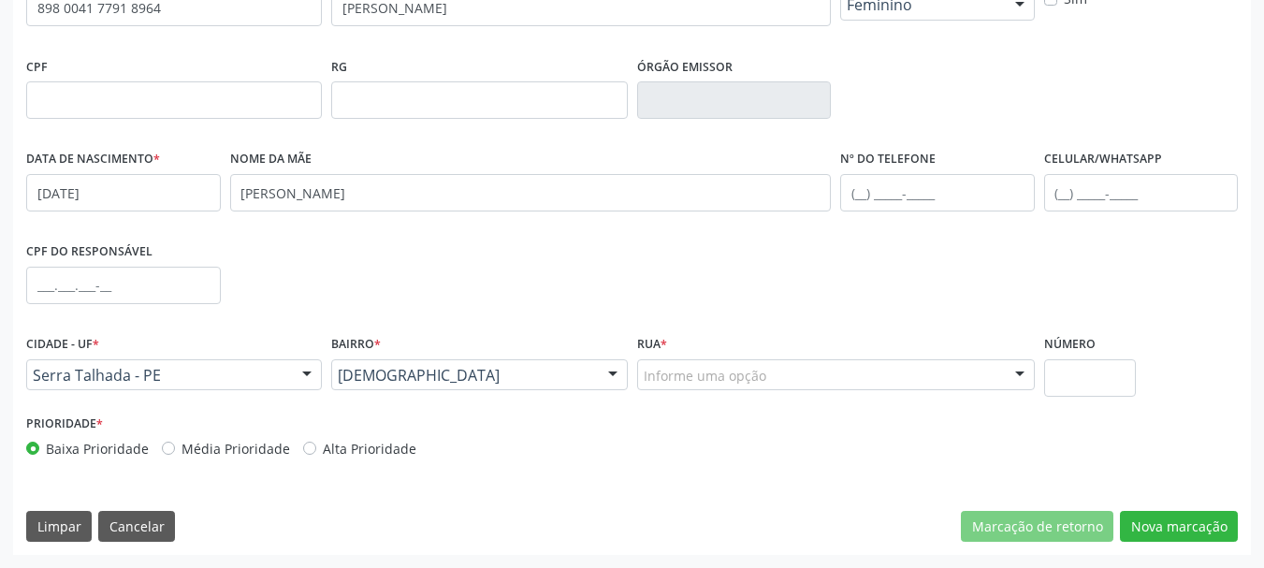
click at [806, 374] on div "Informe uma opção" at bounding box center [835, 375] width 397 height 32
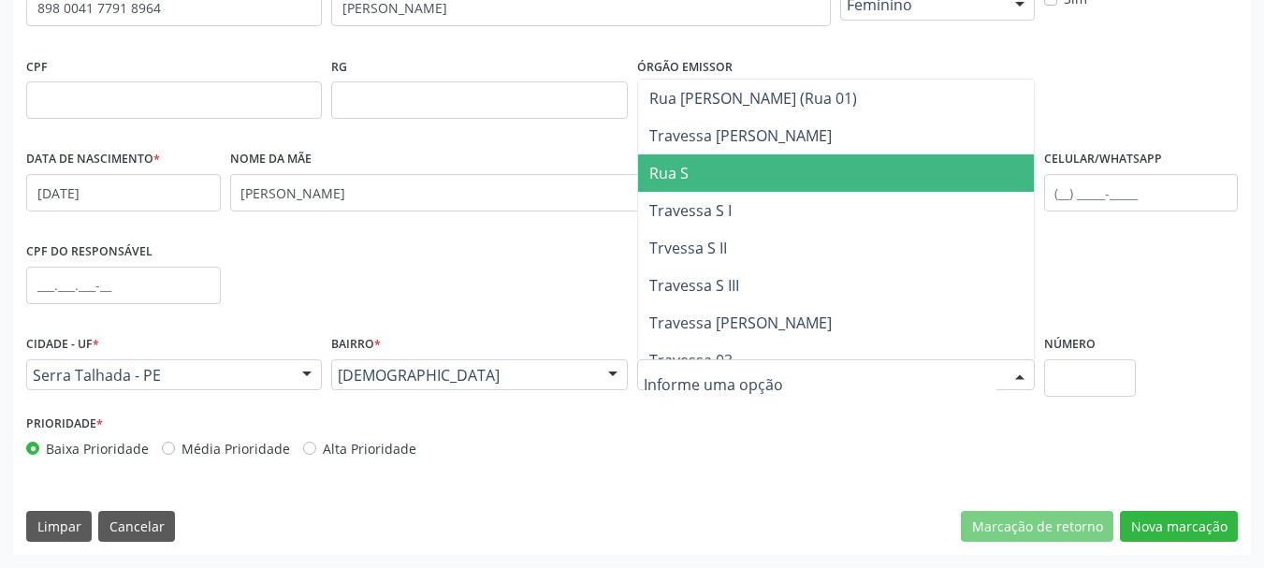
click at [730, 180] on span "Rua S" at bounding box center [836, 172] width 396 height 37
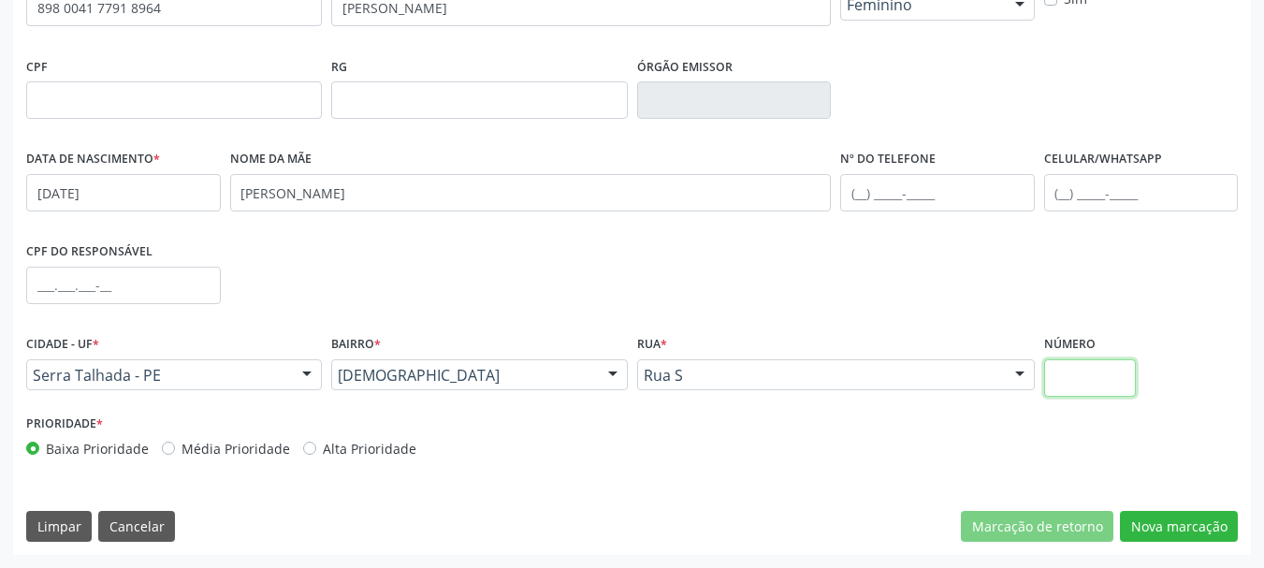
click at [1099, 384] on input "text" at bounding box center [1090, 377] width 93 height 37
type input "00"
click at [835, 240] on div "CPF do responsável" at bounding box center [632, 284] width 1221 height 93
click at [1134, 518] on button "Nova marcação" at bounding box center [1179, 527] width 118 height 32
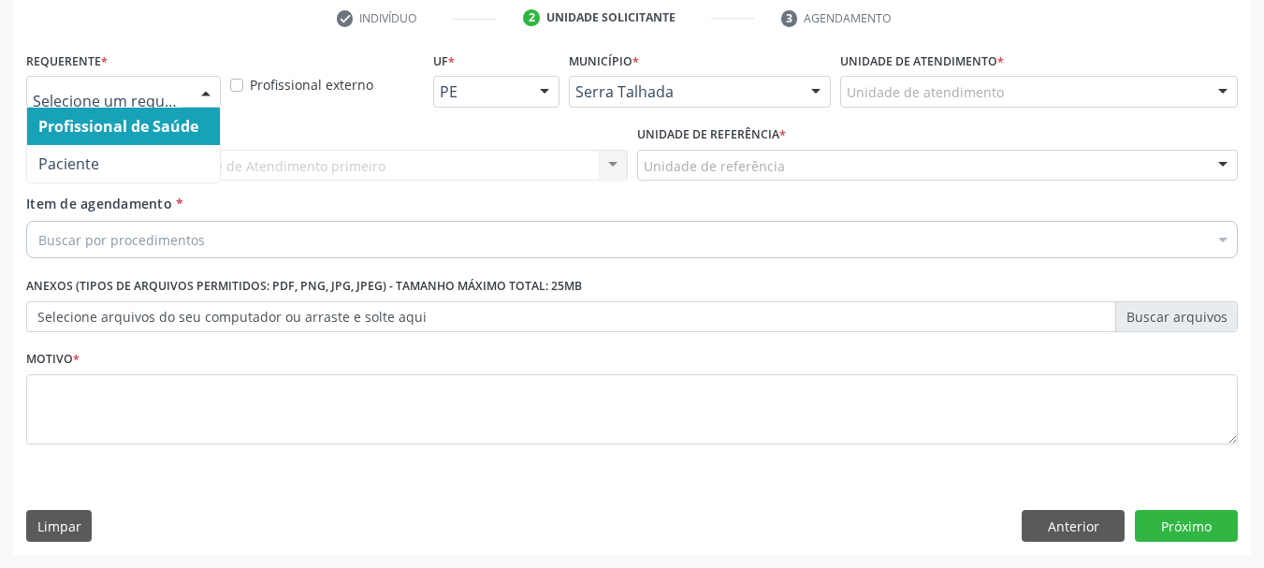
click at [141, 81] on div at bounding box center [123, 92] width 195 height 32
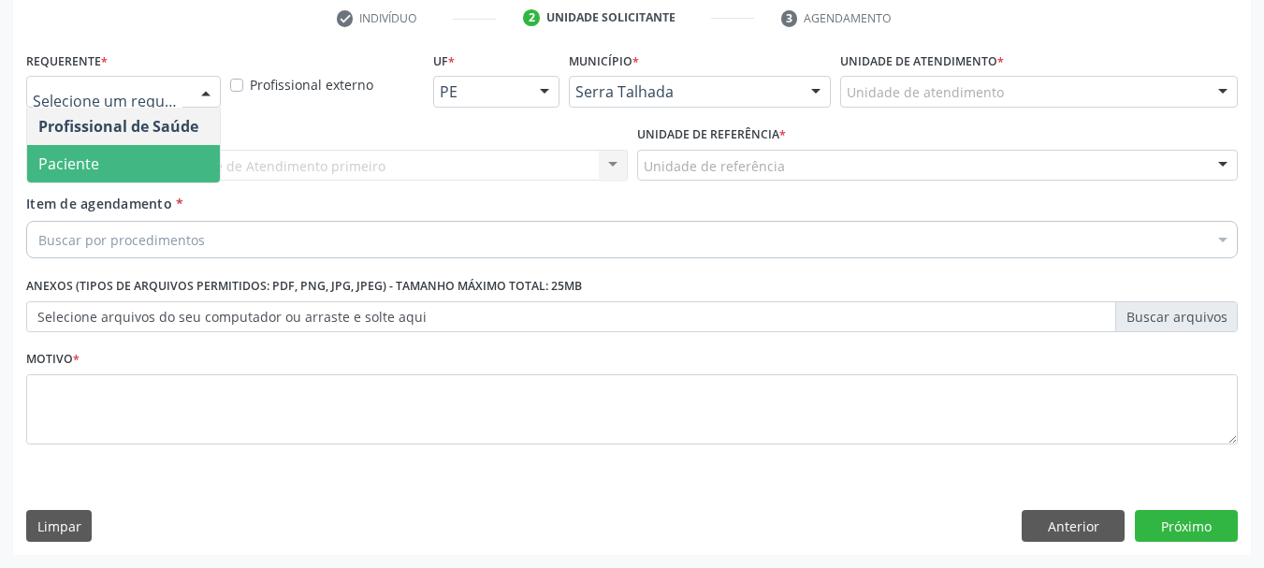
click at [142, 152] on span "Paciente" at bounding box center [123, 163] width 193 height 37
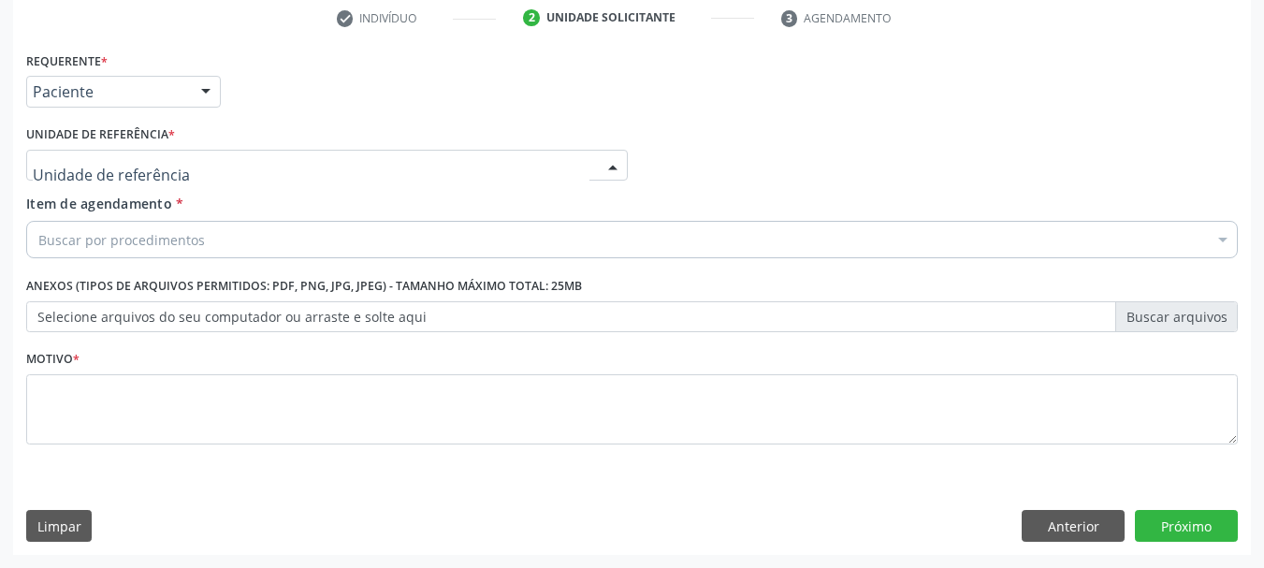
click at [142, 152] on div at bounding box center [326, 166] width 601 height 32
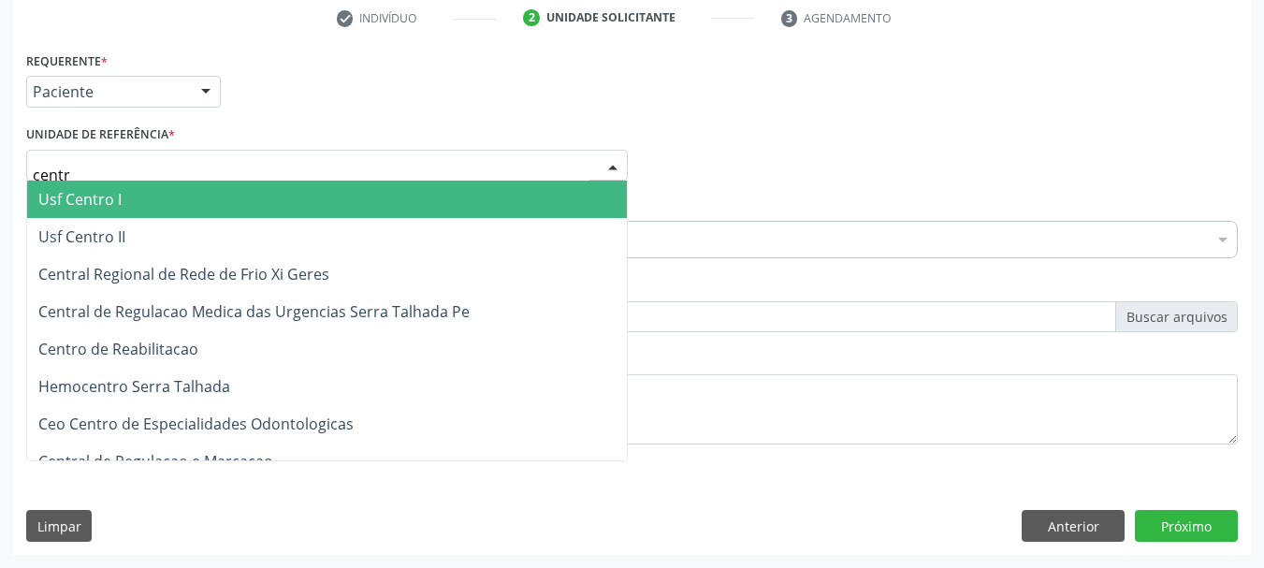
type input "centro"
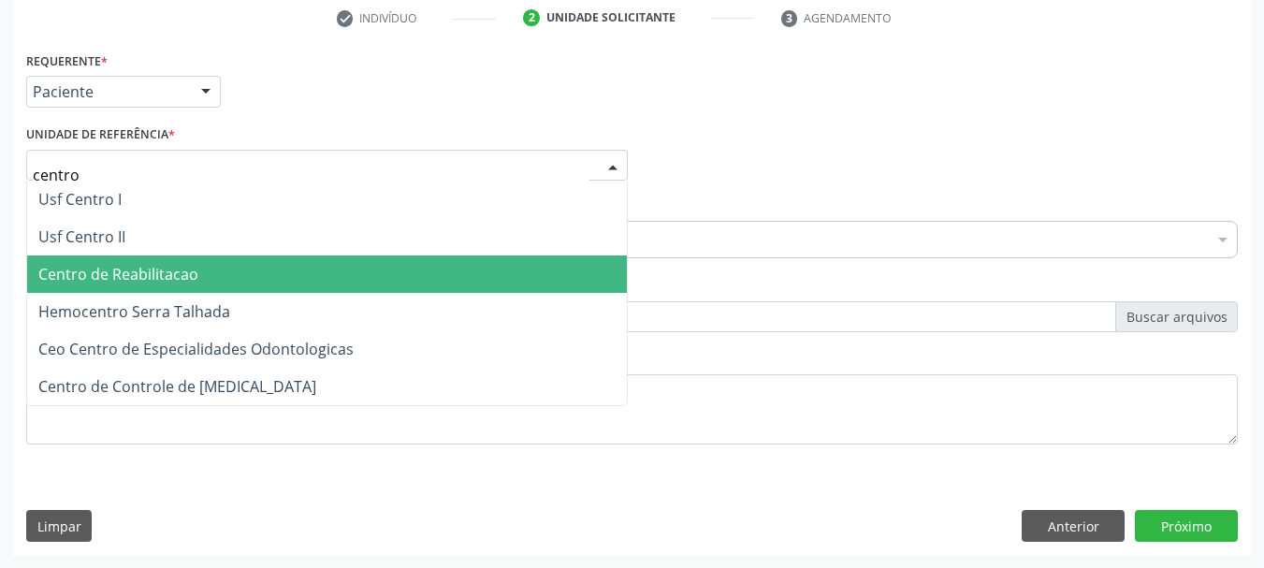
click at [98, 280] on span "Centro de Reabilitacao" at bounding box center [118, 274] width 160 height 21
